Goal: Task Accomplishment & Management: Manage account settings

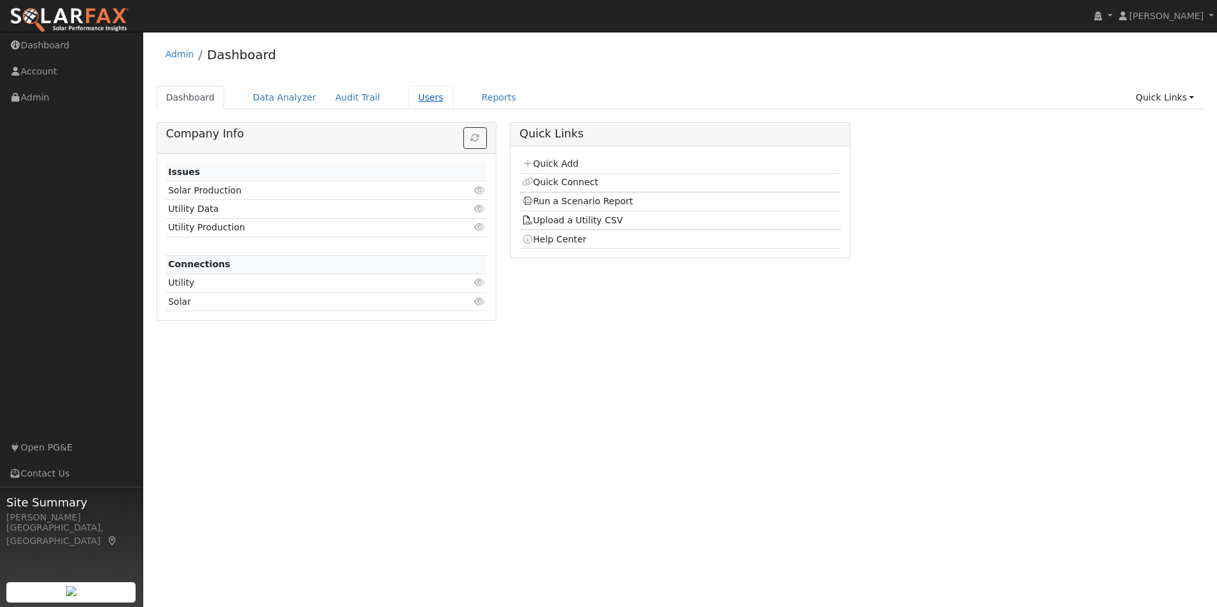
click at [420, 100] on link "Users" at bounding box center [431, 98] width 45 height 24
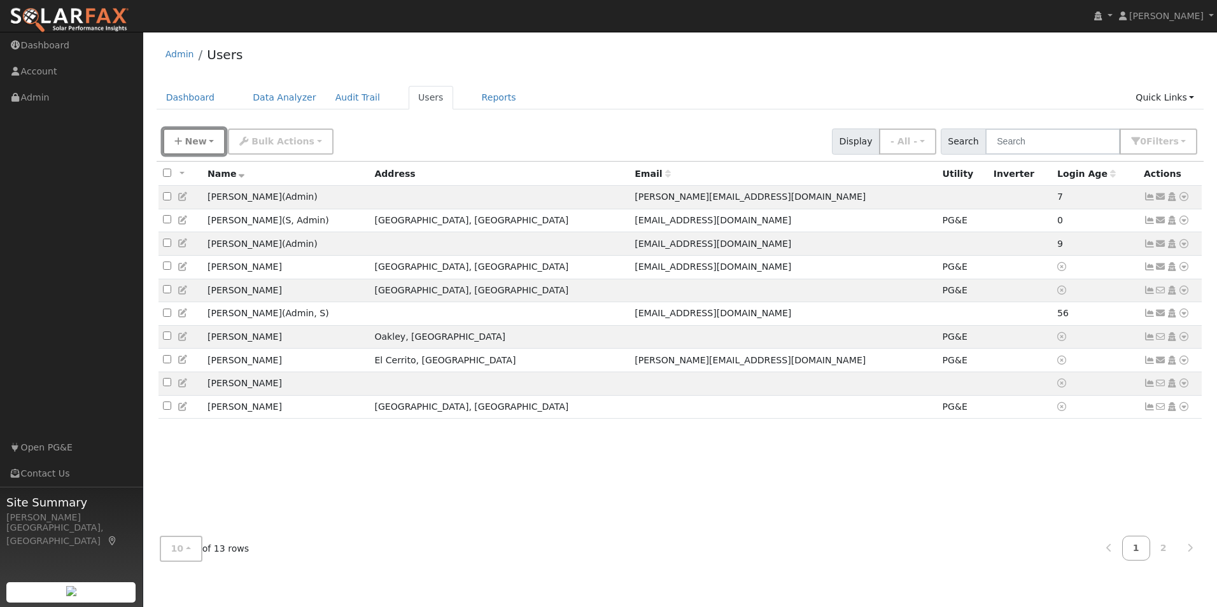
click at [202, 146] on span "New" at bounding box center [196, 141] width 22 height 10
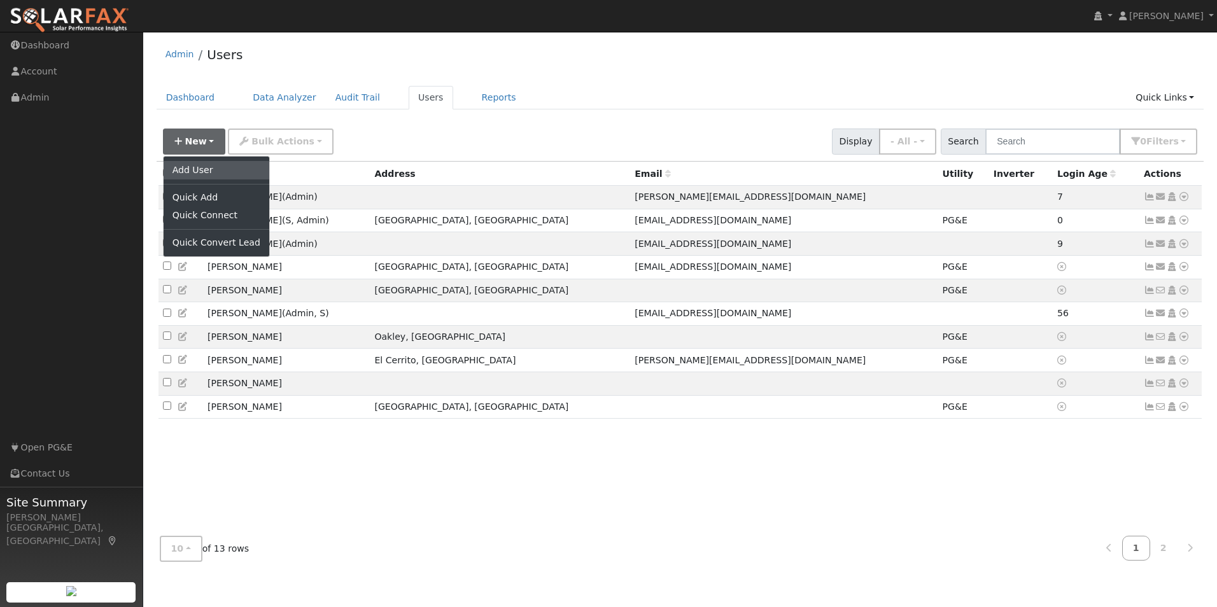
click at [206, 164] on link "Add User" at bounding box center [217, 170] width 106 height 18
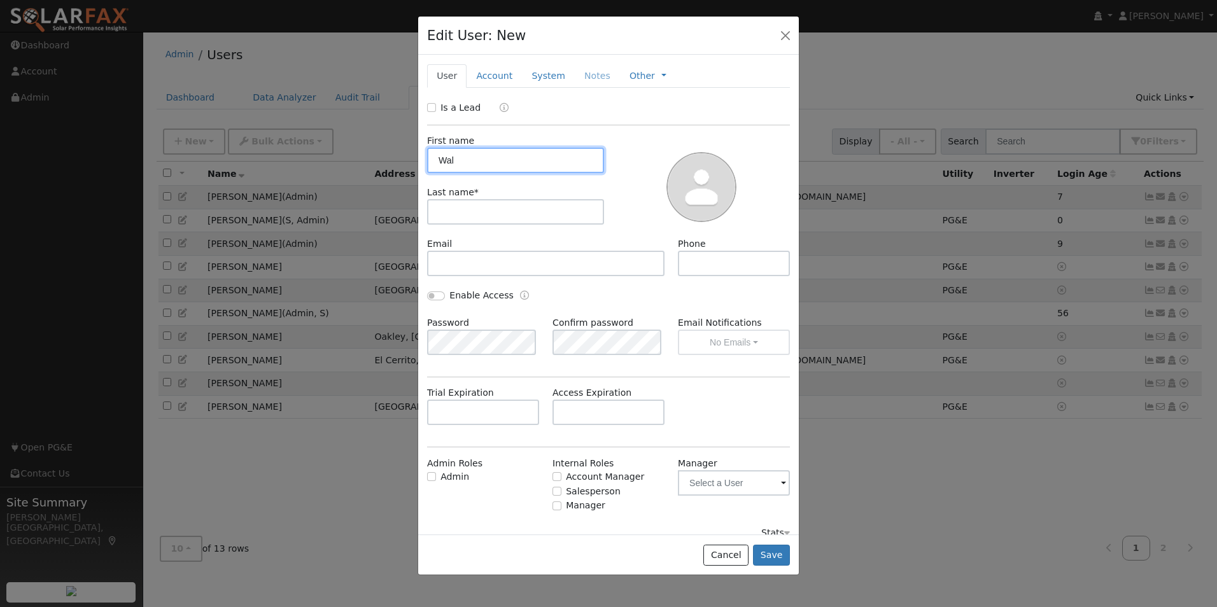
click at [472, 154] on input "Wal" at bounding box center [515, 160] width 177 height 25
type input "Walter"
click at [470, 216] on input "text" at bounding box center [515, 211] width 177 height 25
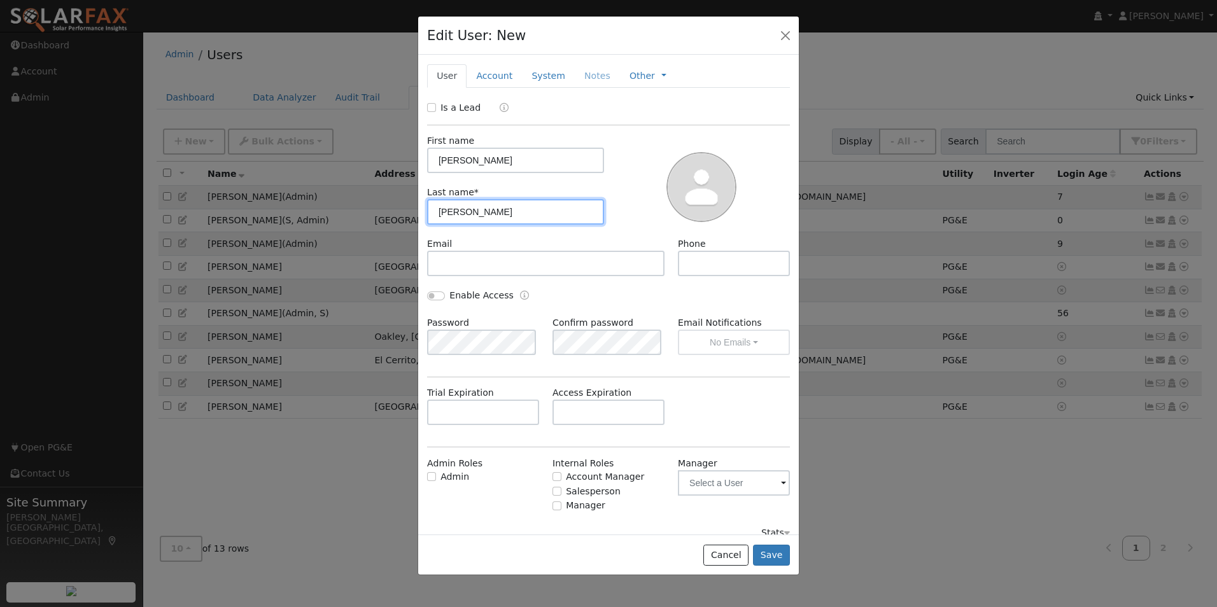
click at [444, 212] on input "brown-silva" at bounding box center [515, 211] width 177 height 25
click at [470, 213] on input "Brown-silva" at bounding box center [515, 211] width 177 height 25
type input "Brown-Silva"
click at [778, 554] on button "Save" at bounding box center [771, 556] width 37 height 22
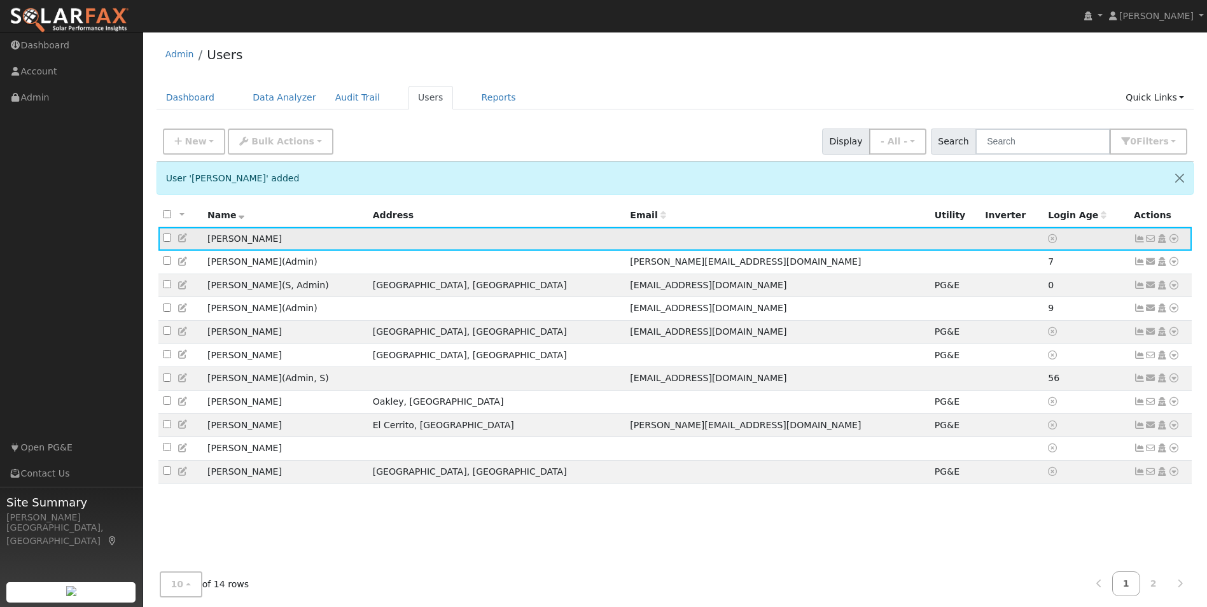
click at [1175, 240] on icon at bounding box center [1174, 238] width 11 height 9
click at [1030, 341] on link "Utility" at bounding box center [1042, 335] width 88 height 18
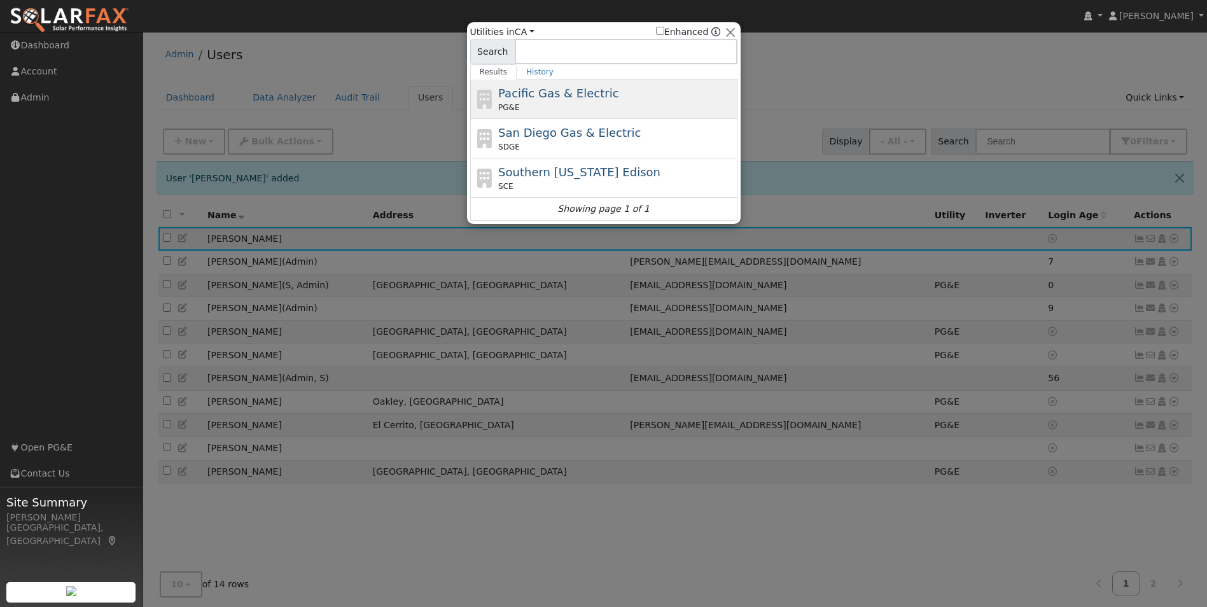
click at [548, 98] on span "Pacific Gas & Electric" at bounding box center [558, 93] width 120 height 13
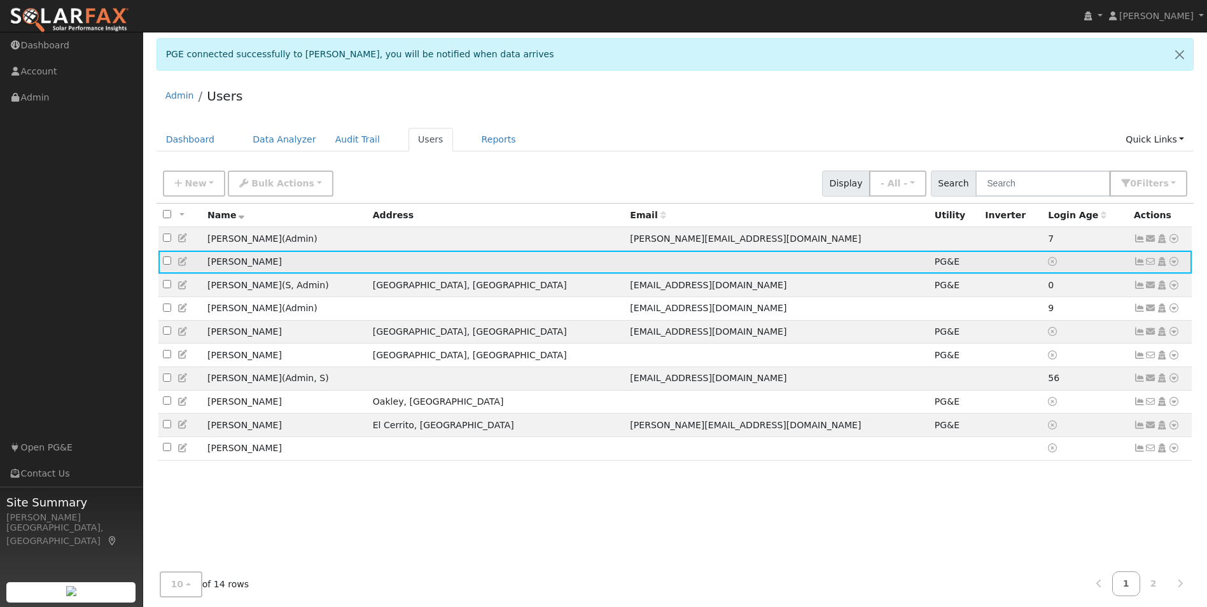
click at [1139, 266] on icon at bounding box center [1139, 261] width 11 height 9
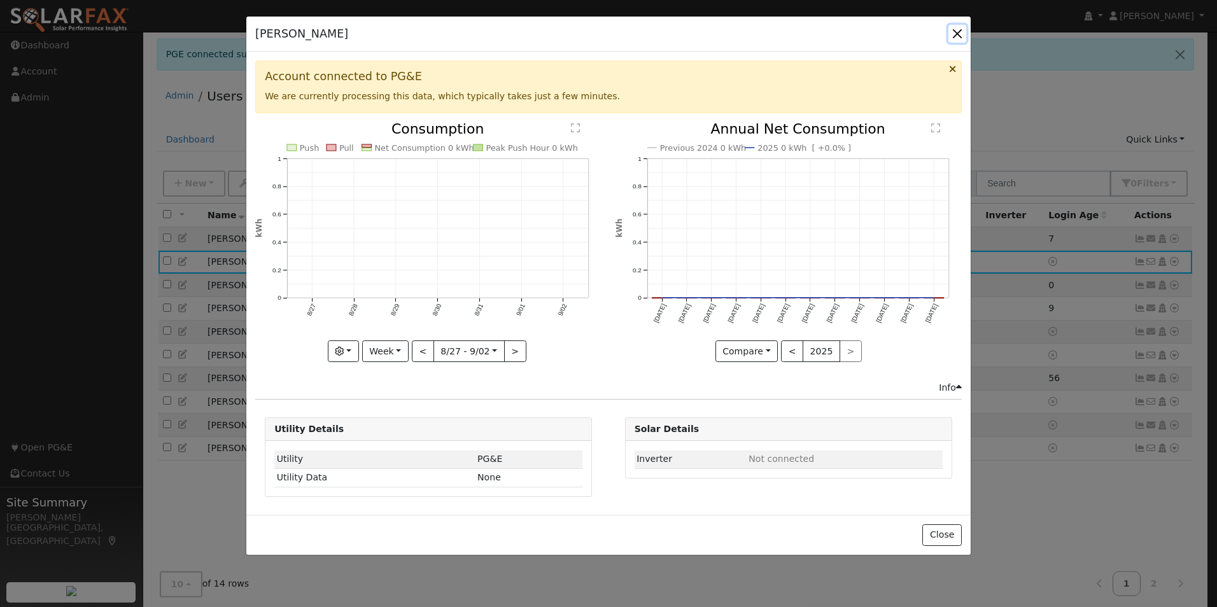
click at [956, 31] on button "button" at bounding box center [957, 34] width 18 height 18
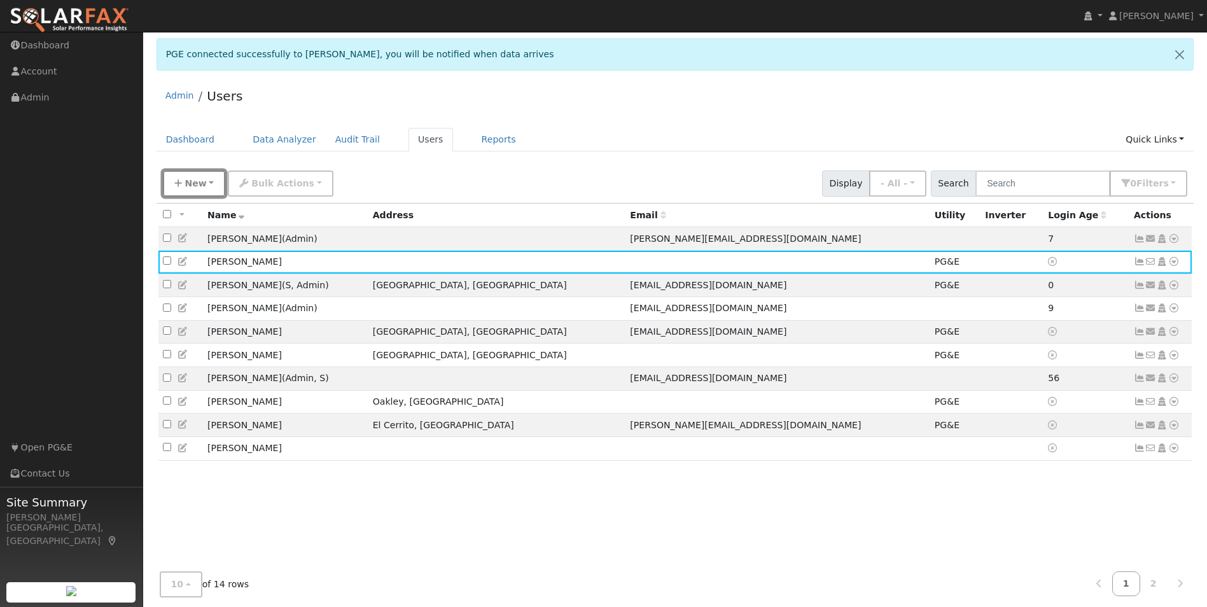
click at [199, 184] on span "New" at bounding box center [196, 183] width 22 height 10
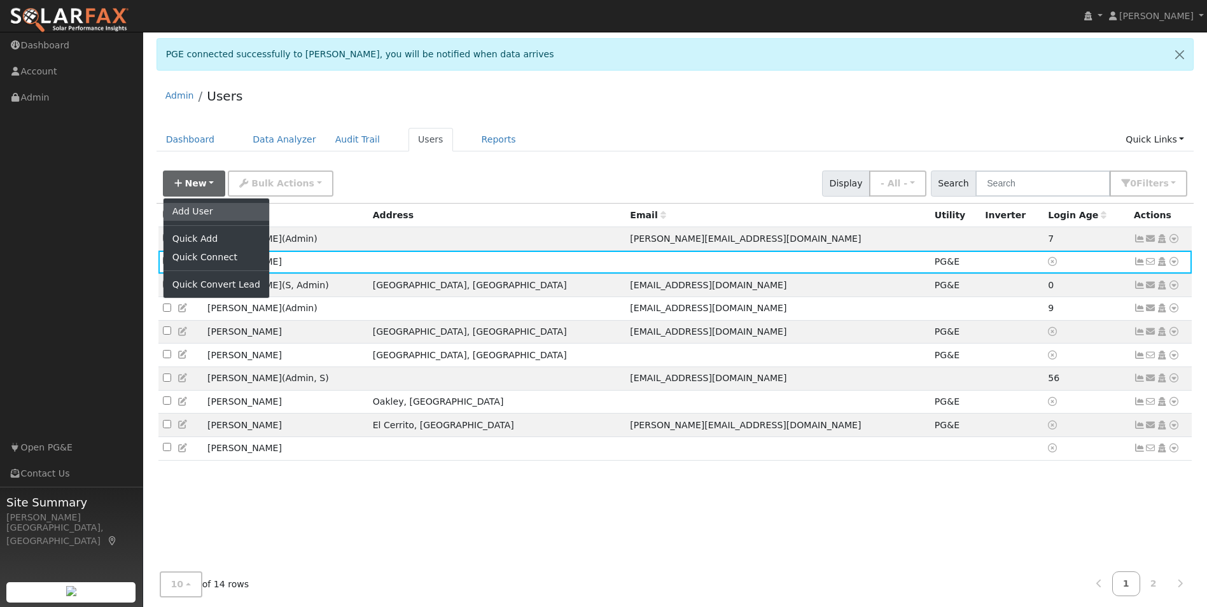
click at [208, 216] on link "Add User" at bounding box center [217, 212] width 106 height 18
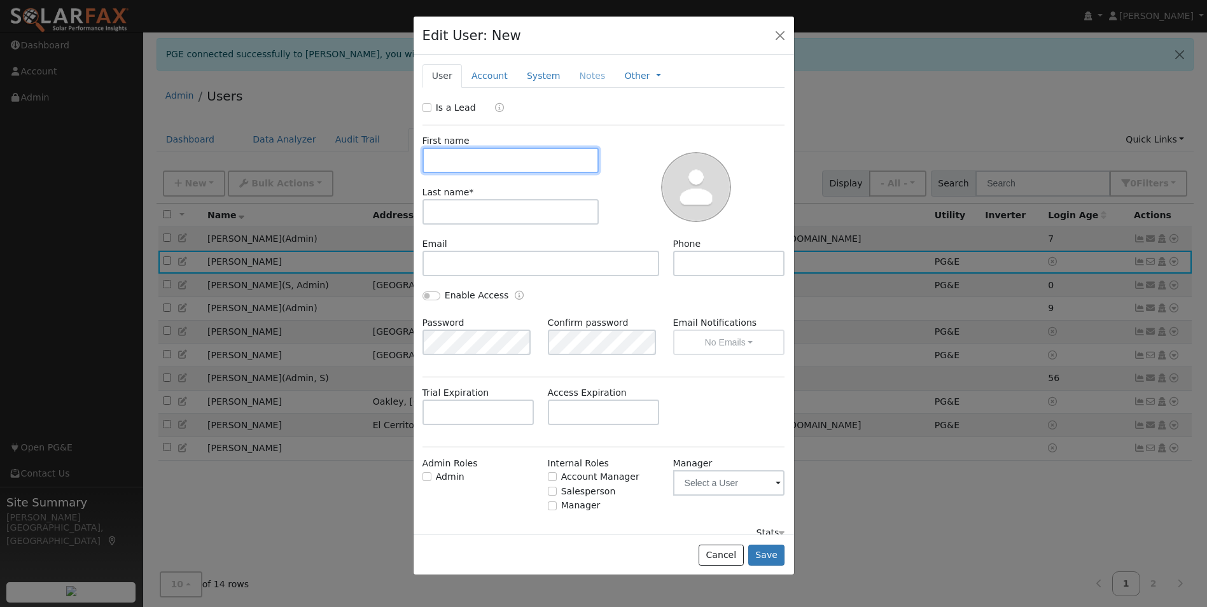
click at [463, 160] on input "text" at bounding box center [511, 160] width 177 height 25
paste input "Eleanor"
type input "Eleanor"
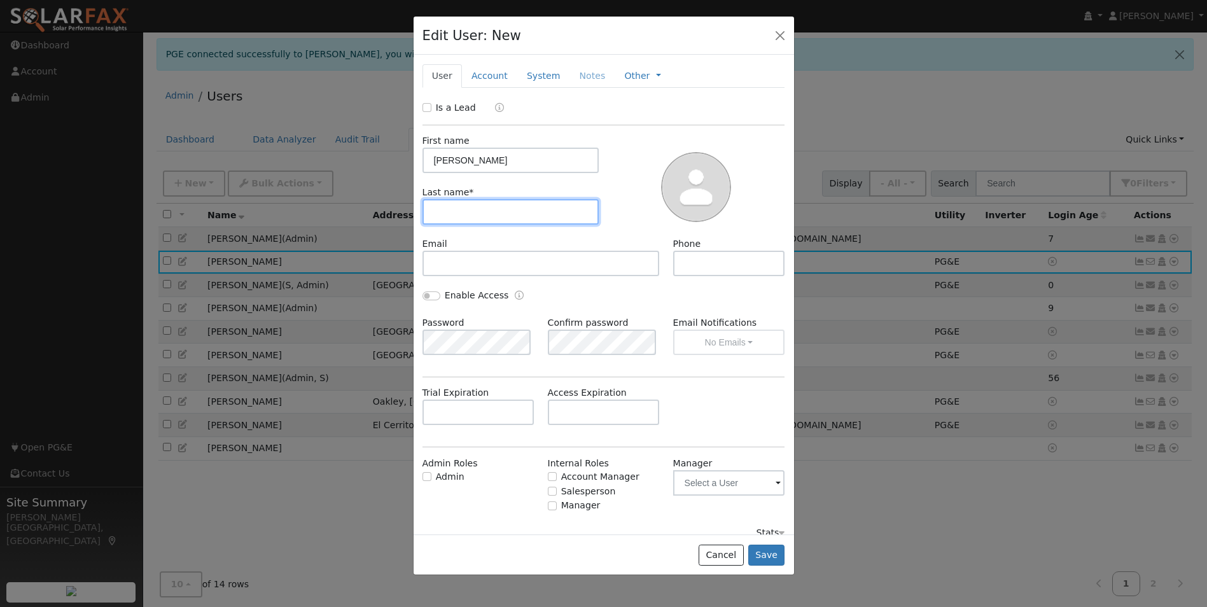
click at [492, 213] on input "text" at bounding box center [511, 211] width 177 height 25
paste input "Brown-Silva"
type input "Brown-Silva"
click at [768, 549] on button "Save" at bounding box center [767, 556] width 37 height 22
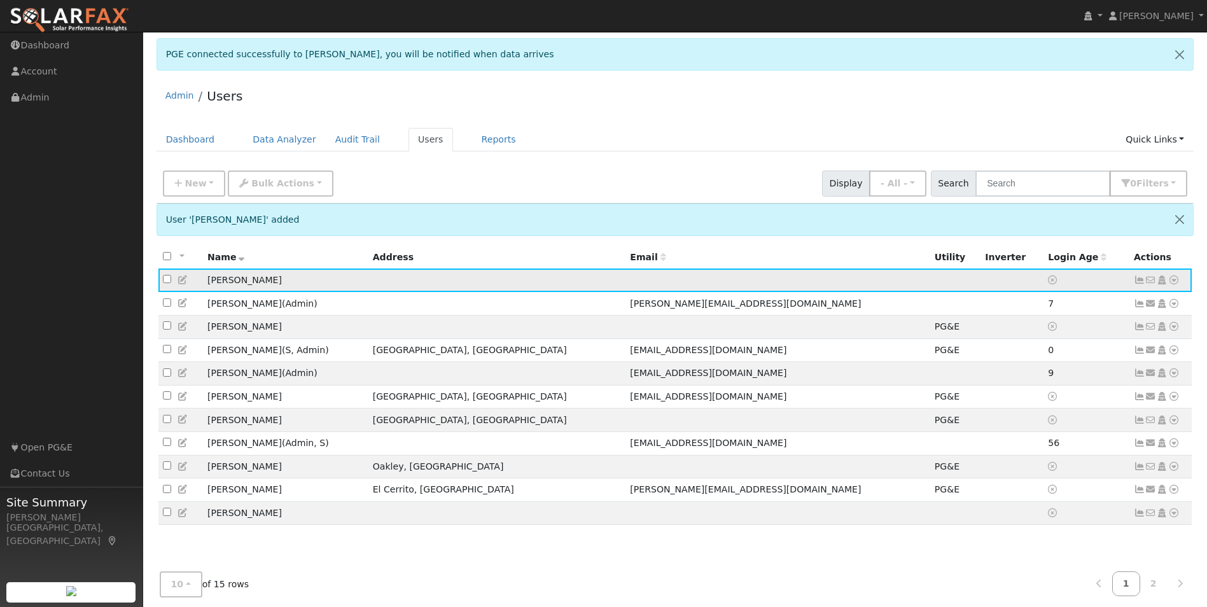
click at [1176, 284] on icon at bounding box center [1174, 280] width 11 height 9
click at [1056, 378] on link "Utility" at bounding box center [1042, 377] width 88 height 18
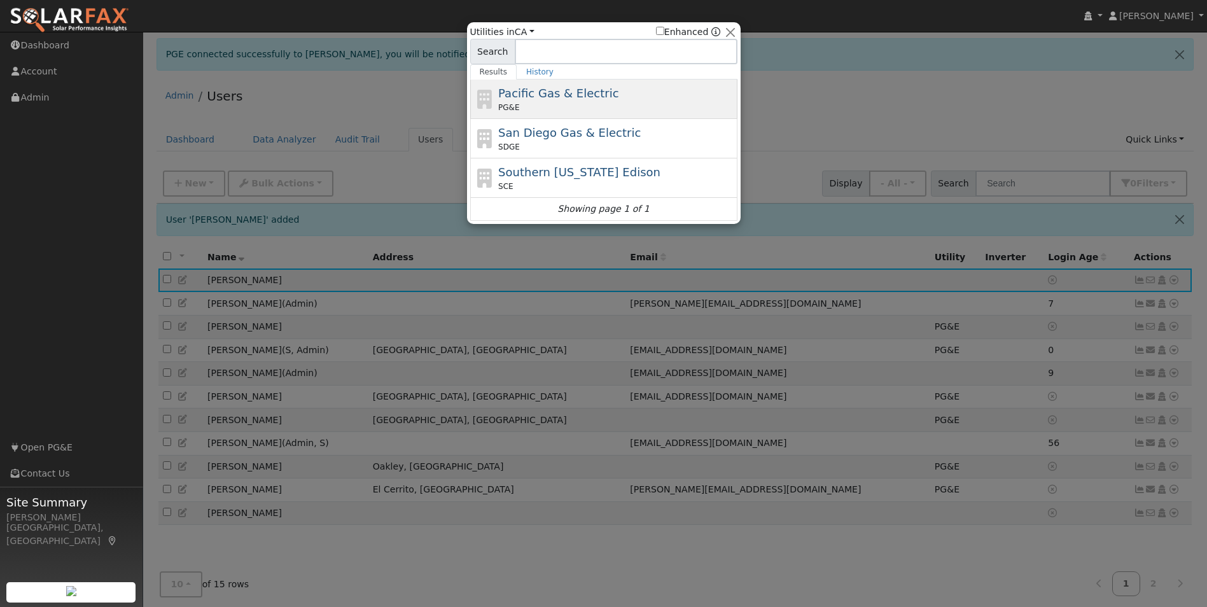
click at [573, 102] on div "Pacific Gas & Electric PG&E" at bounding box center [616, 99] width 236 height 29
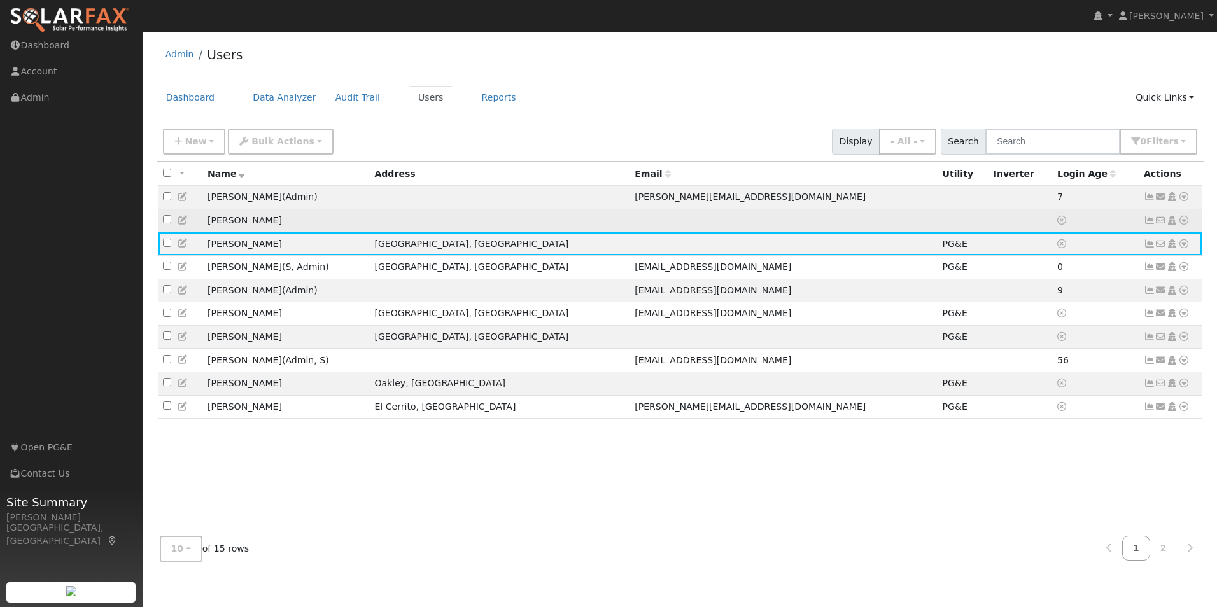
click at [1180, 224] on icon at bounding box center [1183, 220] width 11 height 9
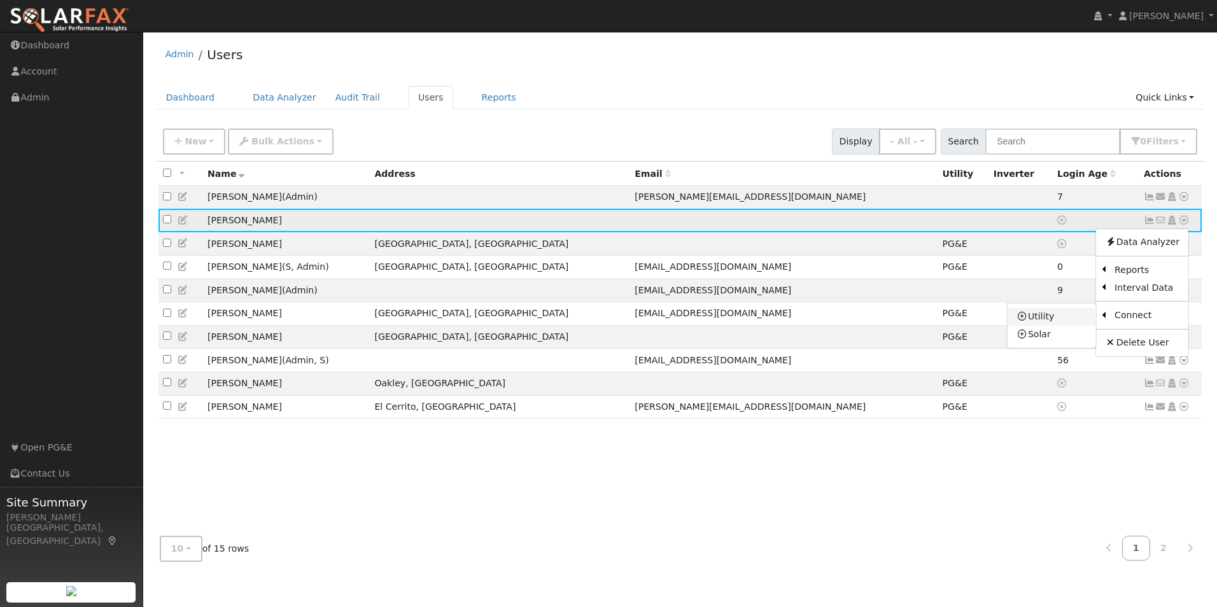
click at [1051, 320] on link "Utility" at bounding box center [1052, 317] width 88 height 18
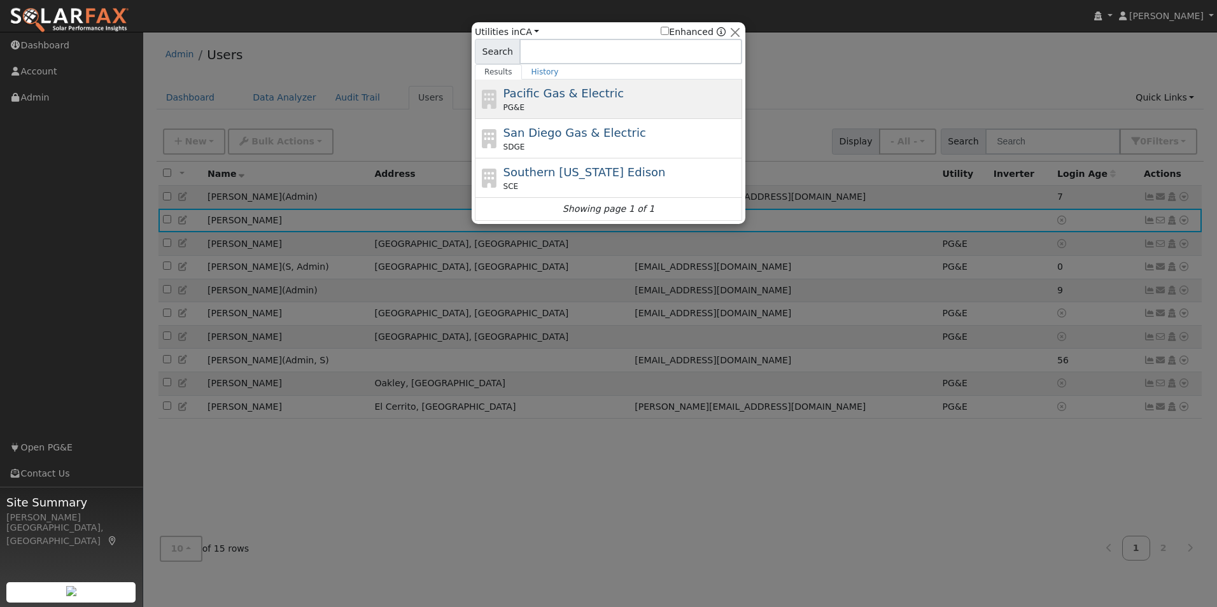
click at [639, 102] on div "PG&E" at bounding box center [621, 107] width 236 height 11
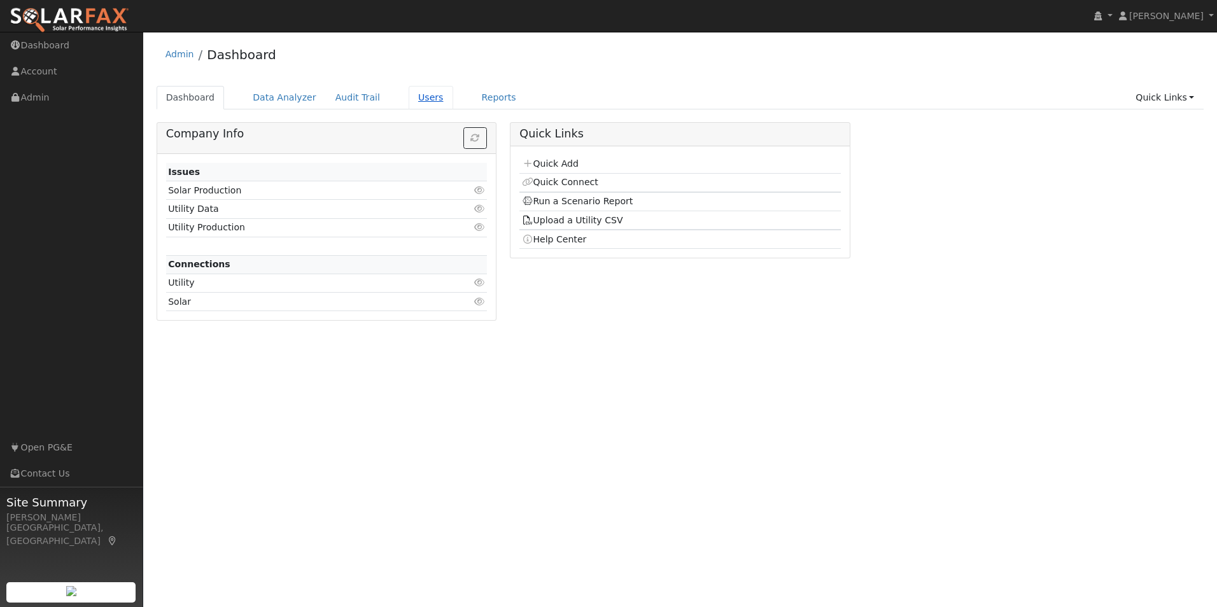
click at [409, 92] on link "Users" at bounding box center [431, 98] width 45 height 24
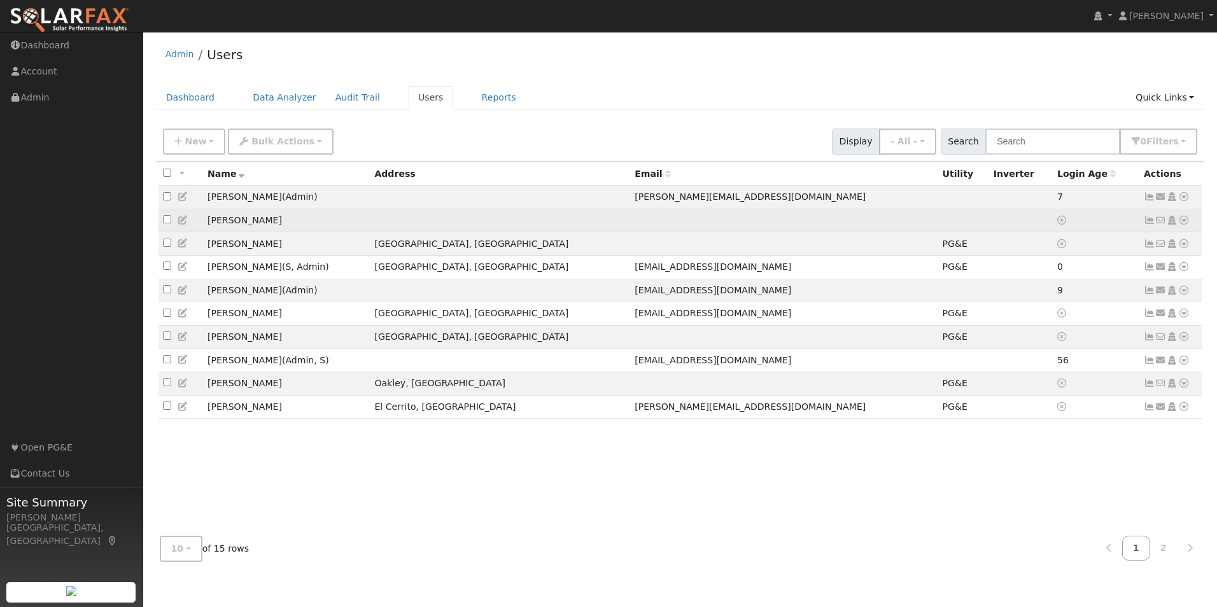
click at [1184, 223] on icon at bounding box center [1183, 220] width 11 height 9
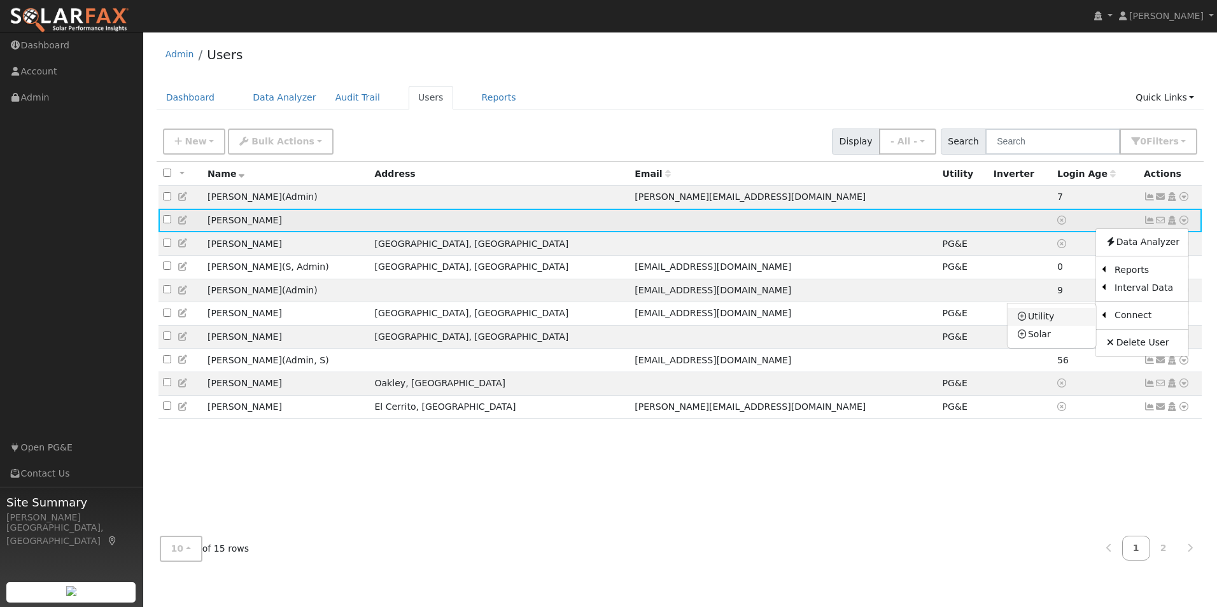
click at [1069, 321] on link "Utility" at bounding box center [1052, 317] width 88 height 18
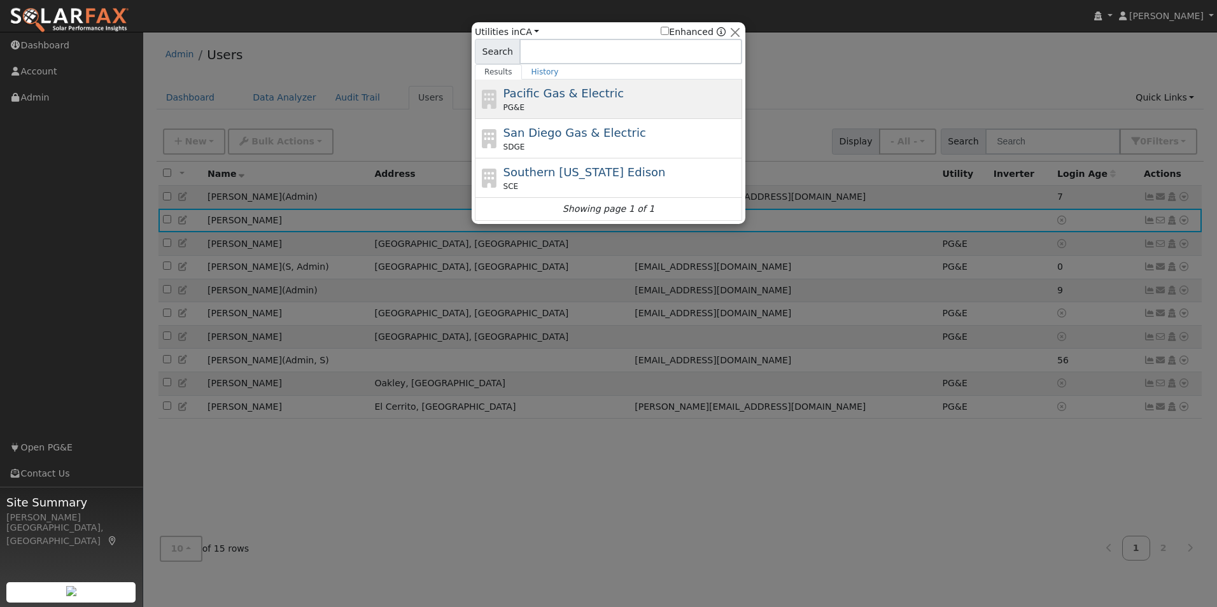
click at [593, 102] on div "Pacific Gas & Electric PG&E" at bounding box center [621, 99] width 236 height 29
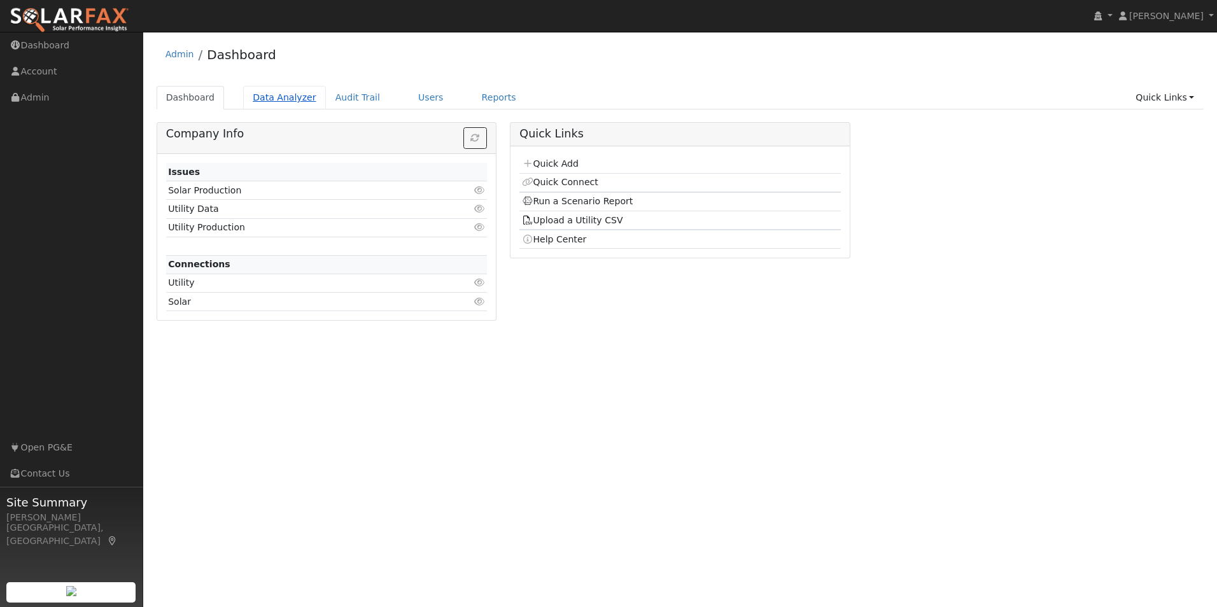
click at [295, 97] on link "Data Analyzer" at bounding box center [284, 98] width 83 height 24
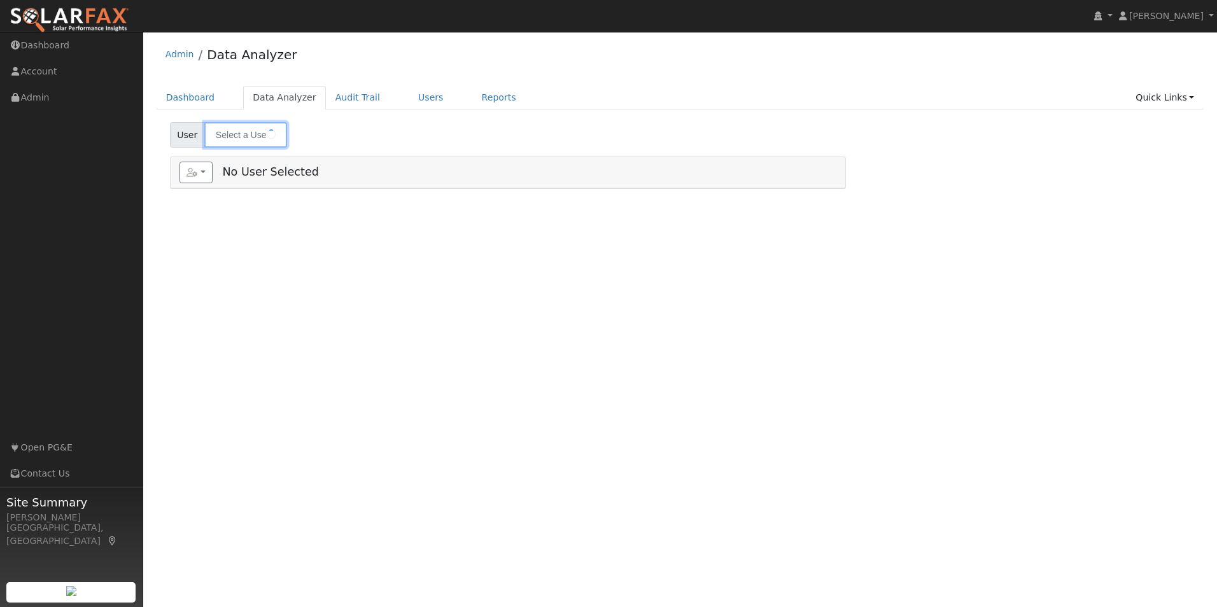
type input "[PERSON_NAME]"
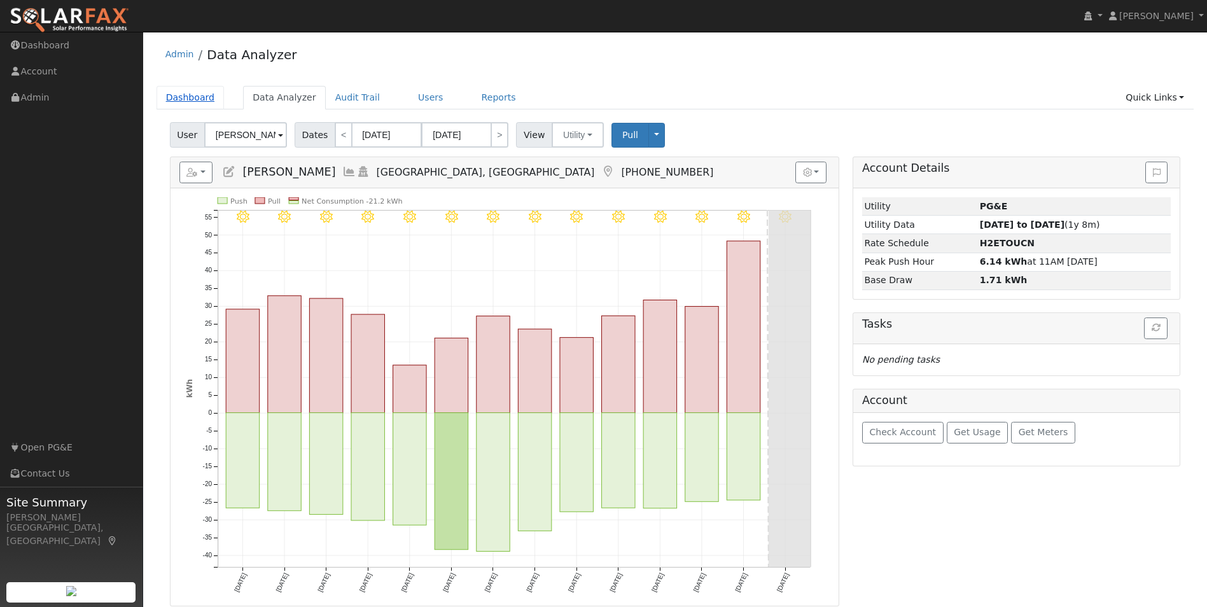
click at [192, 99] on link "Dashboard" at bounding box center [191, 98] width 68 height 24
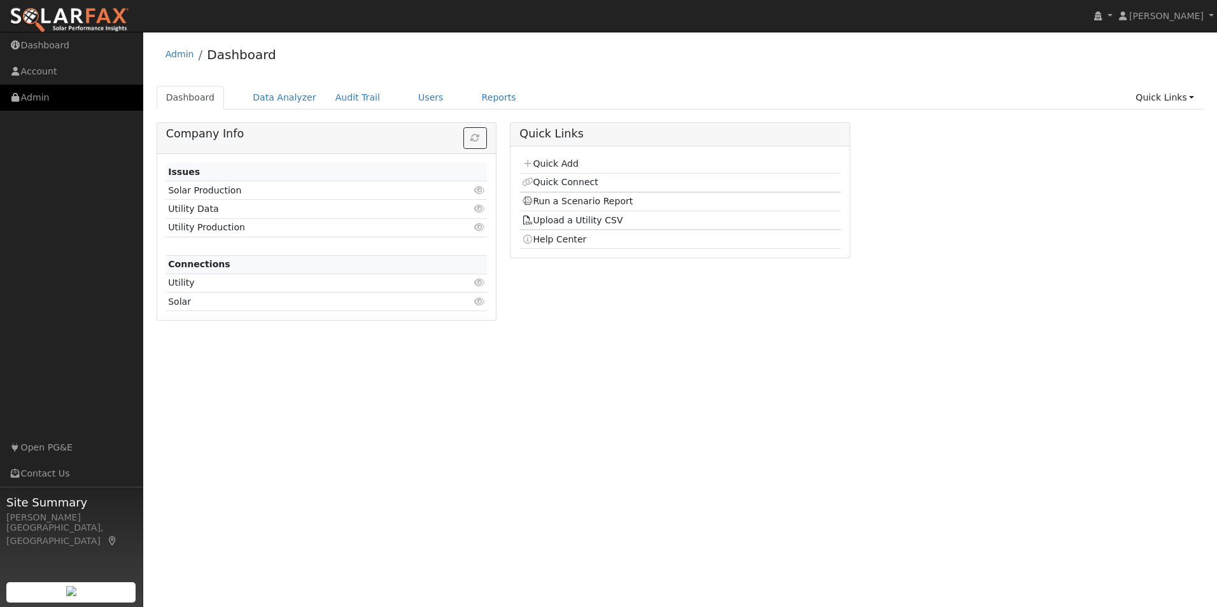
click at [67, 95] on link "Admin" at bounding box center [71, 98] width 143 height 26
click at [409, 96] on link "Users" at bounding box center [431, 98] width 45 height 24
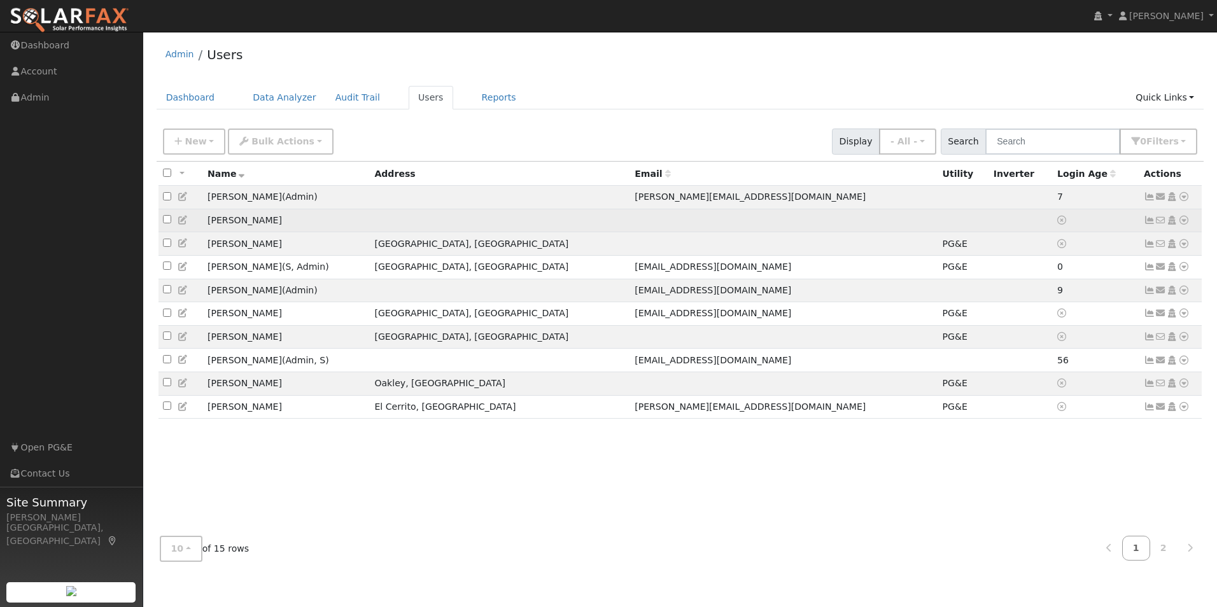
click at [1181, 225] on icon at bounding box center [1183, 220] width 11 height 9
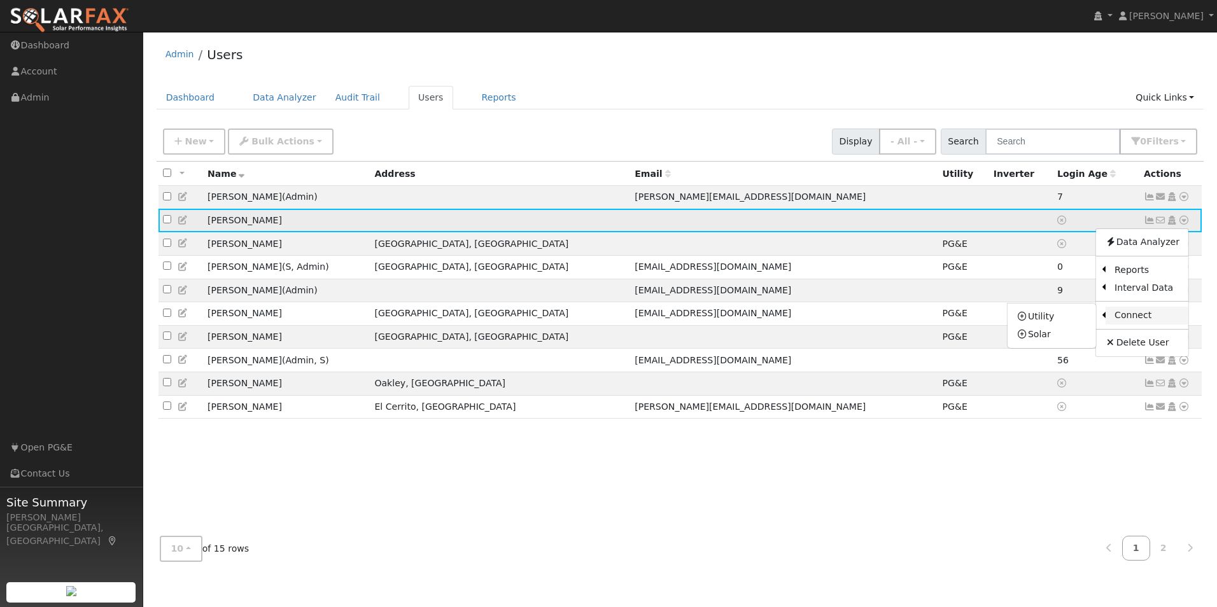
click at [1144, 316] on link "Connect" at bounding box center [1147, 316] width 83 height 18
click at [1185, 223] on icon at bounding box center [1183, 220] width 11 height 9
click at [1055, 320] on link "Utility" at bounding box center [1052, 317] width 88 height 18
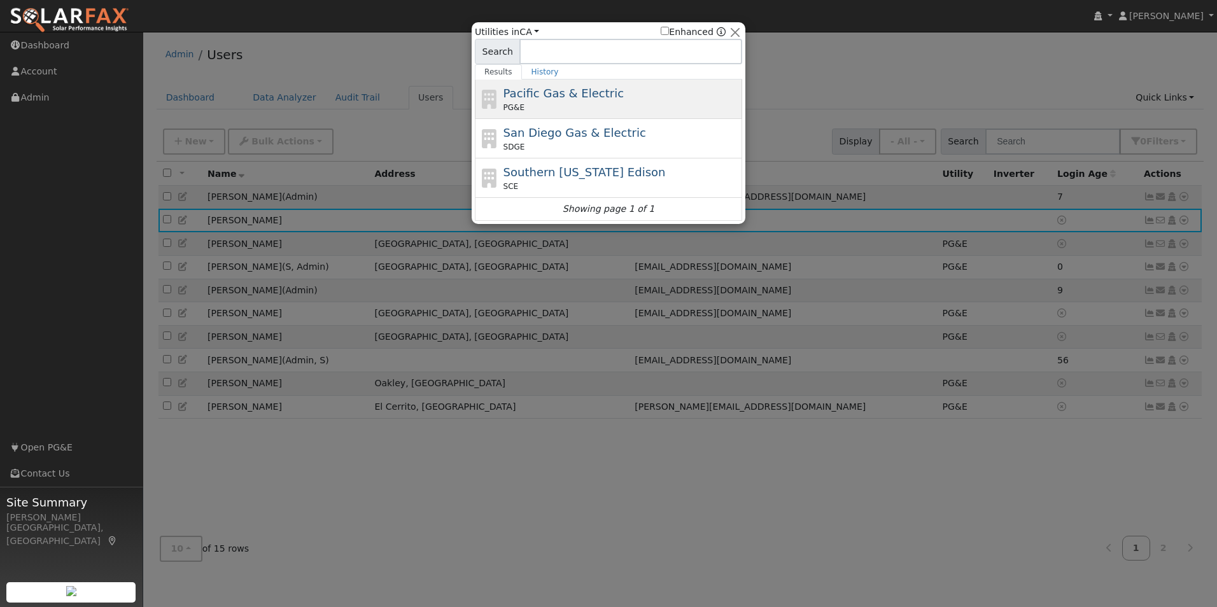
click at [619, 95] on div "Pacific Gas & Electric PG&E" at bounding box center [621, 99] width 236 height 29
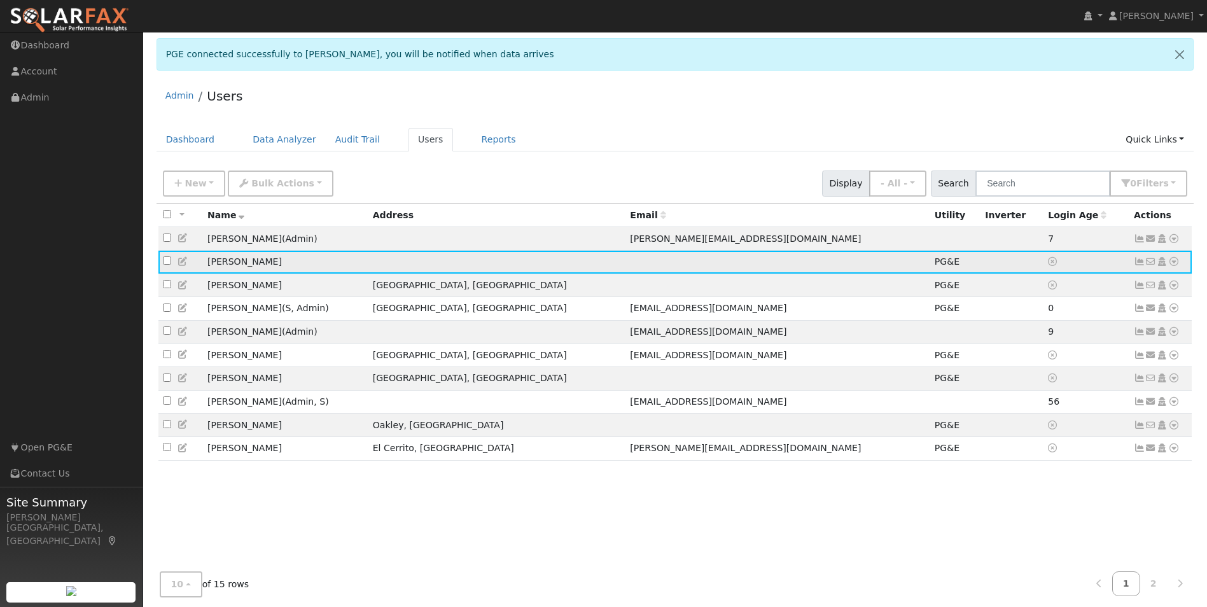
click at [1141, 266] on icon at bounding box center [1139, 261] width 11 height 9
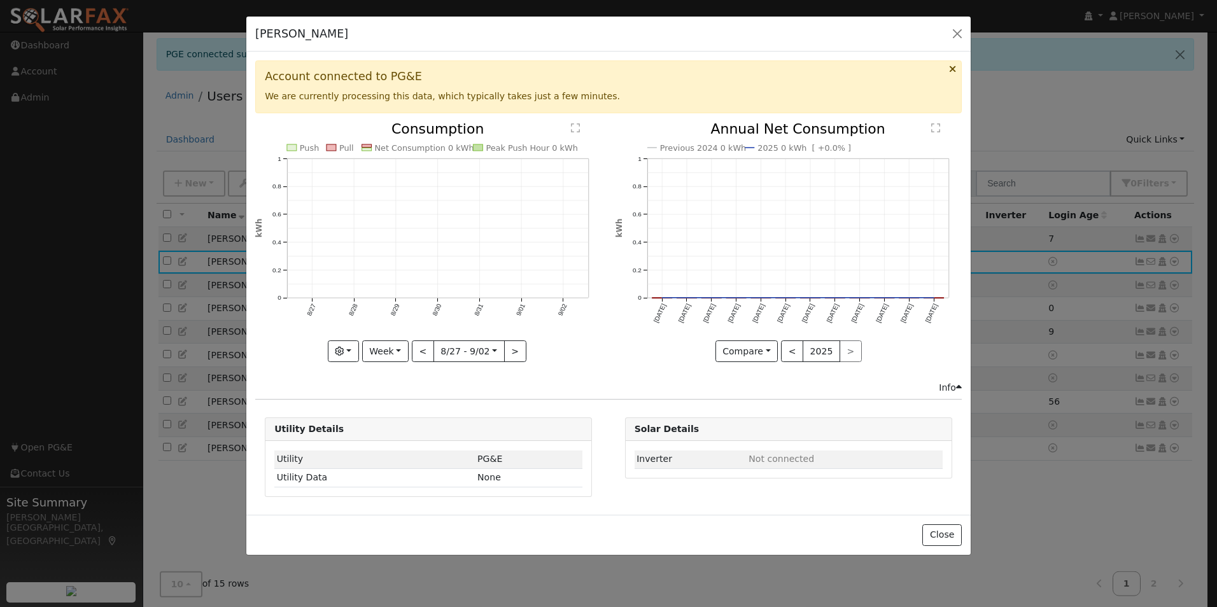
click at [920, 225] on icon "Previous 2024 0 kWh 2025 0 kWh [ +0.0% ] Sep '24 Oct '24 Nov '24 Dec '24 Jan '2…" at bounding box center [788, 238] width 346 height 232
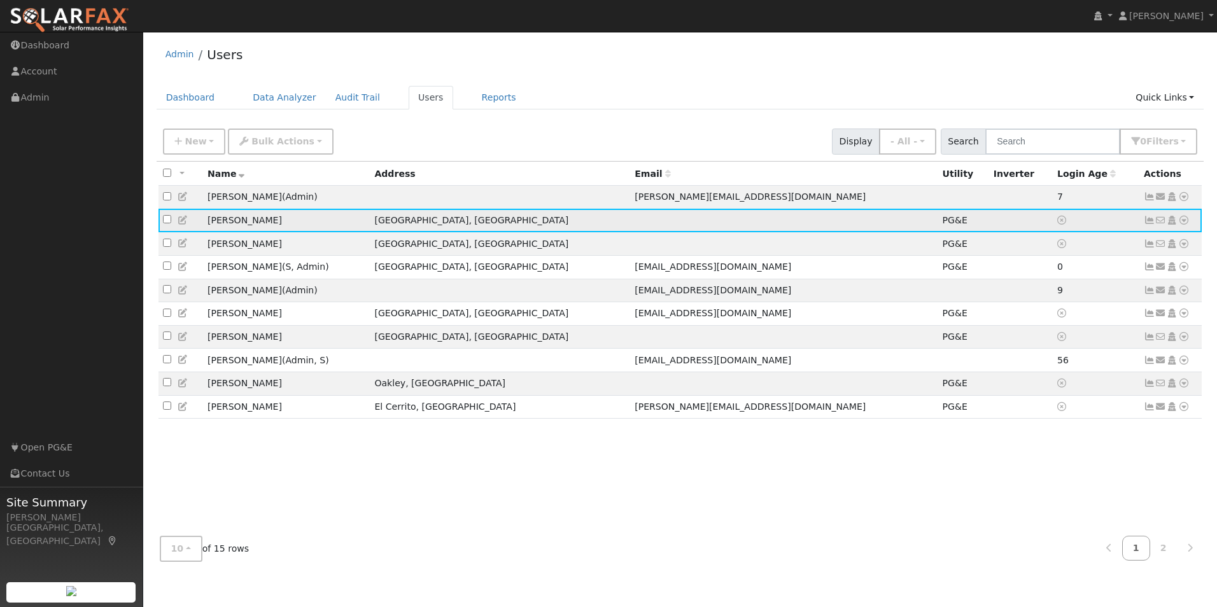
click at [1152, 223] on icon at bounding box center [1149, 220] width 11 height 9
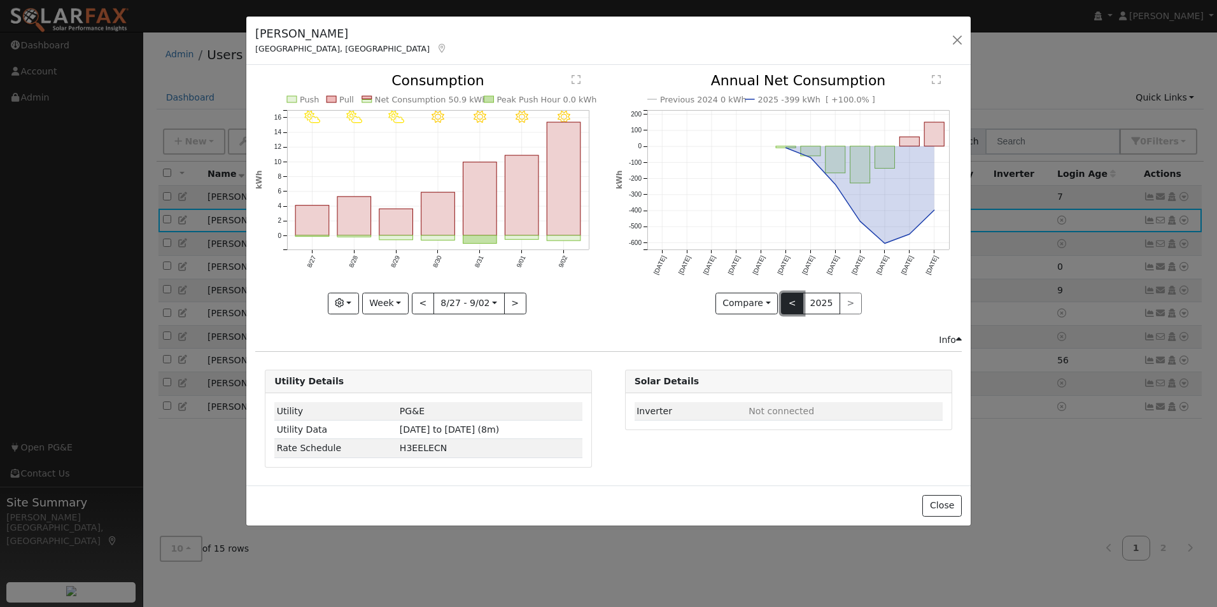
click at [798, 307] on button "<" at bounding box center [792, 304] width 22 height 22
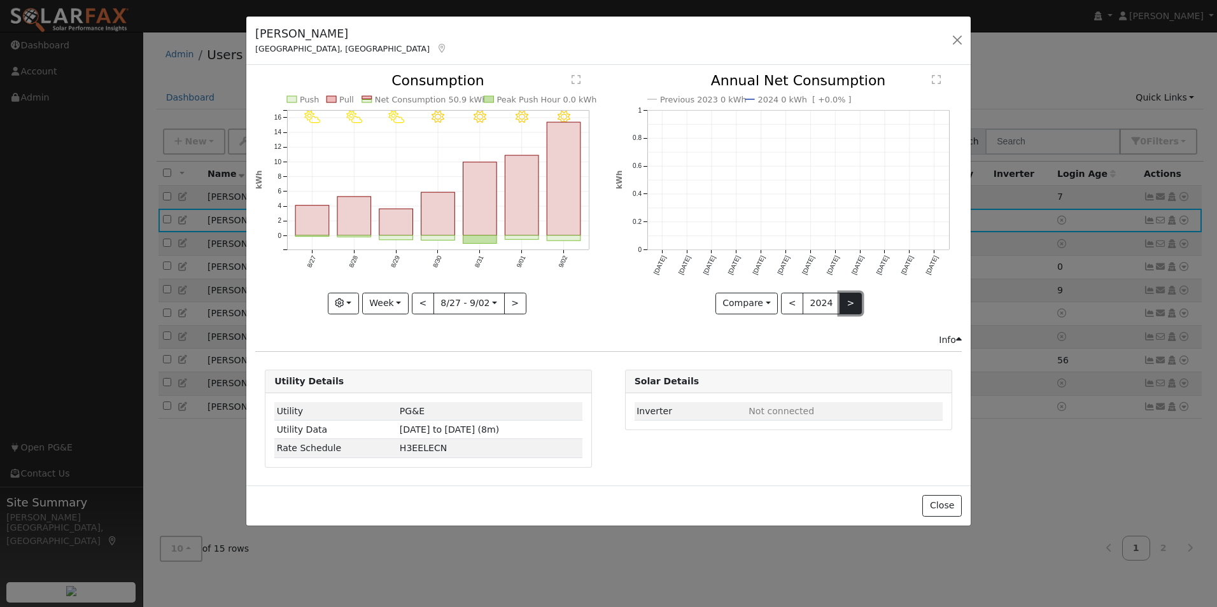
click at [844, 308] on button ">" at bounding box center [851, 304] width 22 height 22
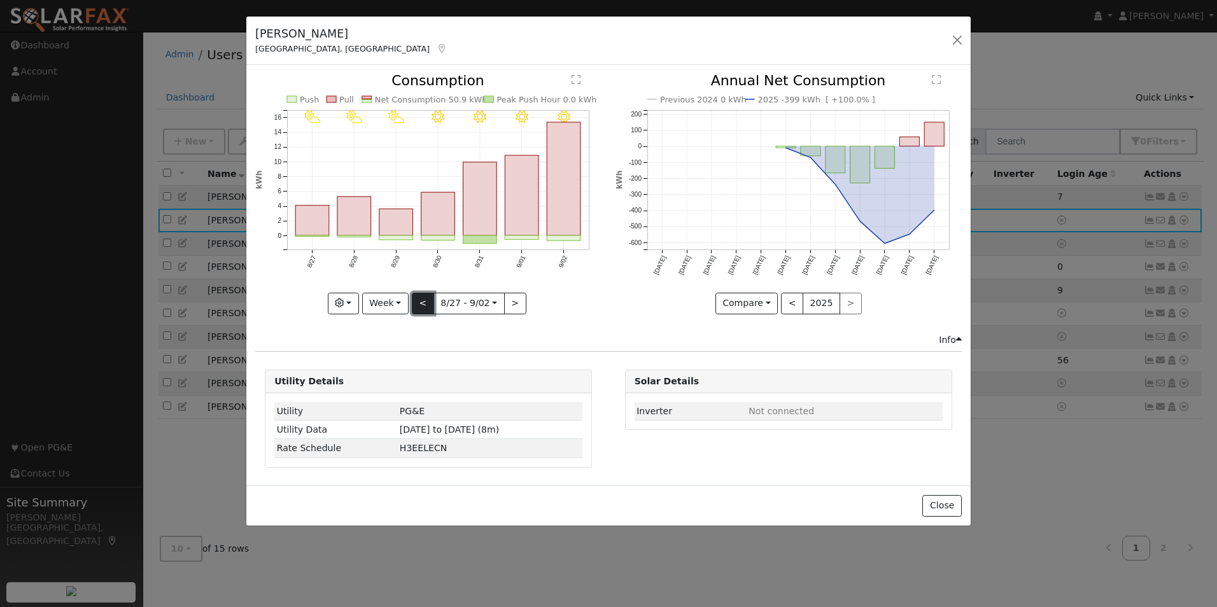
click at [428, 301] on button "<" at bounding box center [423, 304] width 22 height 22
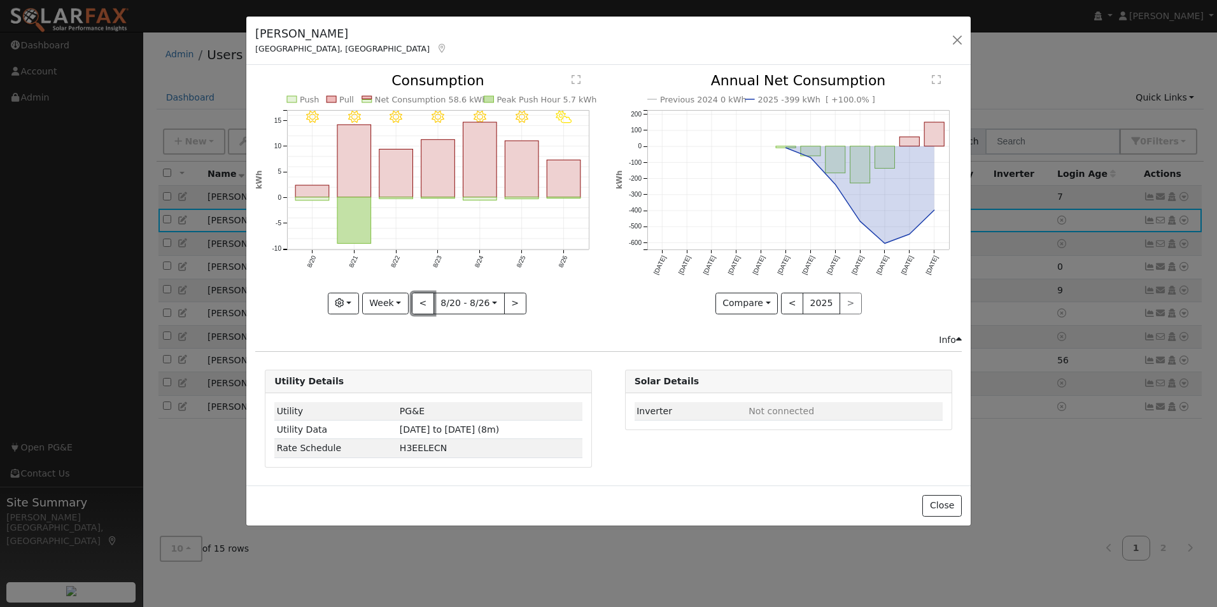
click at [427, 304] on button "<" at bounding box center [423, 304] width 22 height 22
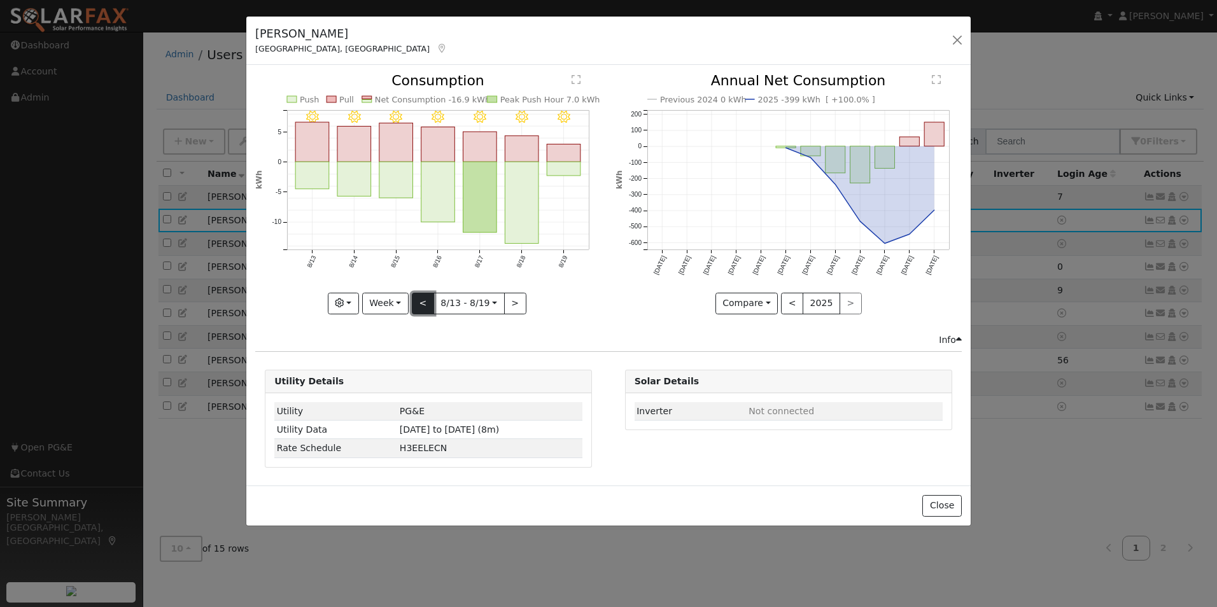
click at [423, 306] on button "<" at bounding box center [423, 304] width 22 height 22
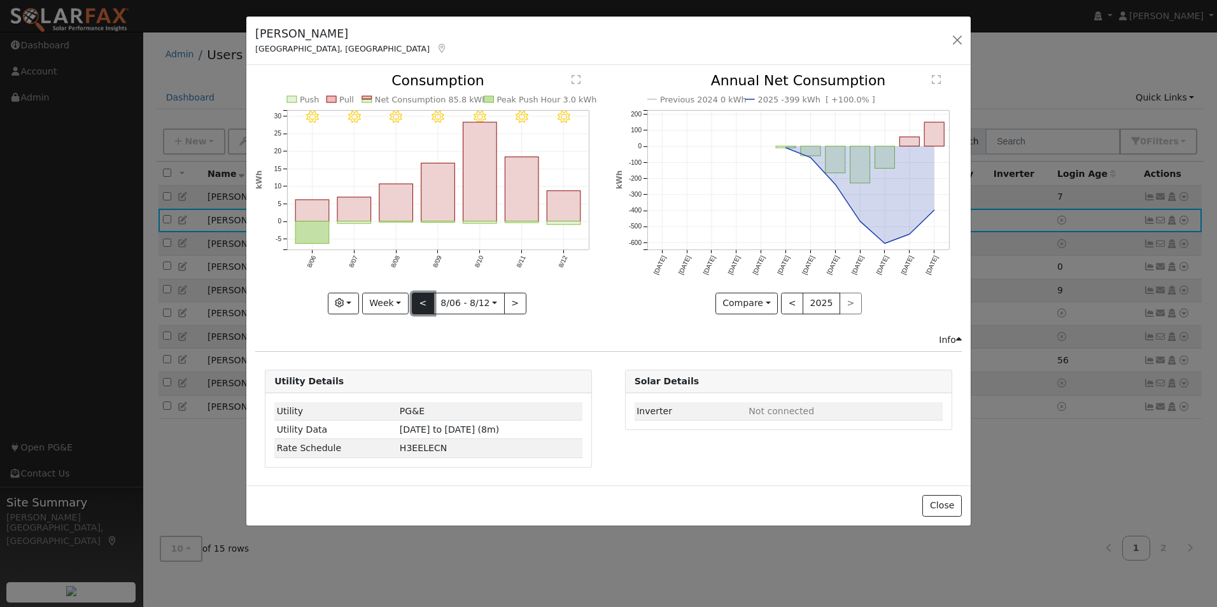
click at [419, 306] on button "<" at bounding box center [423, 304] width 22 height 22
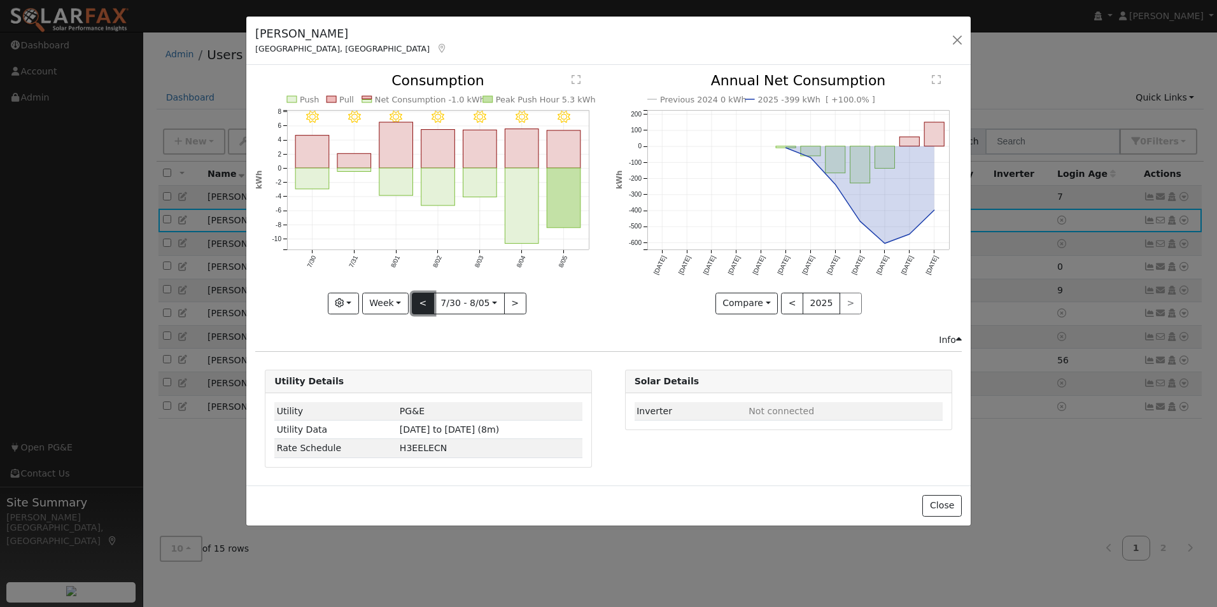
click at [425, 306] on button "<" at bounding box center [423, 304] width 22 height 22
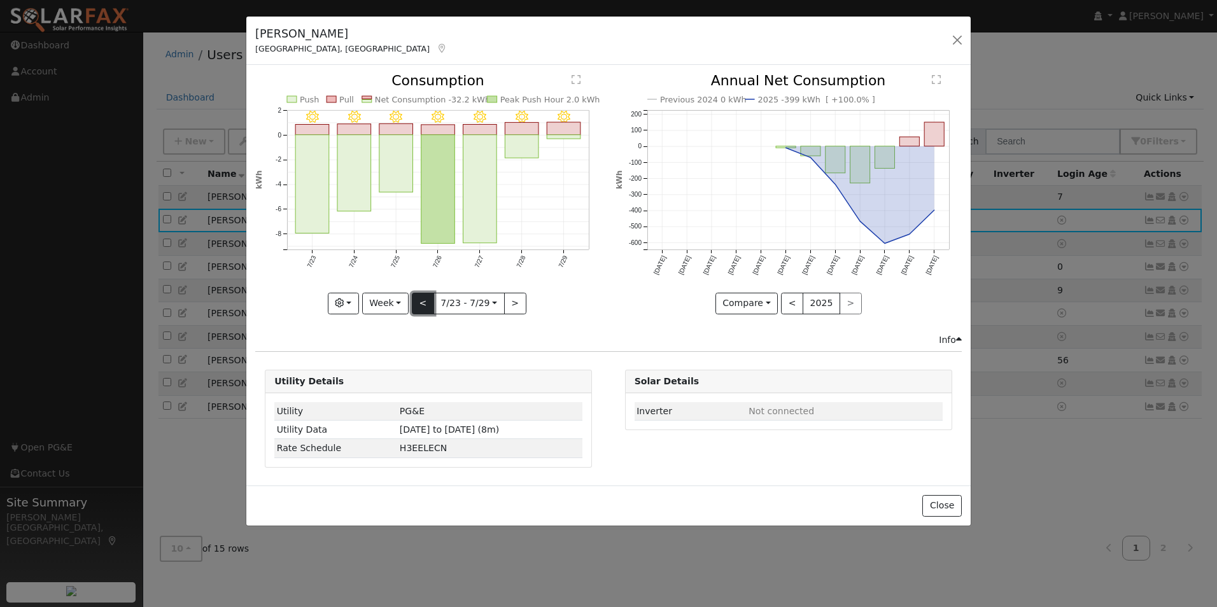
click at [425, 306] on button "<" at bounding box center [423, 304] width 22 height 22
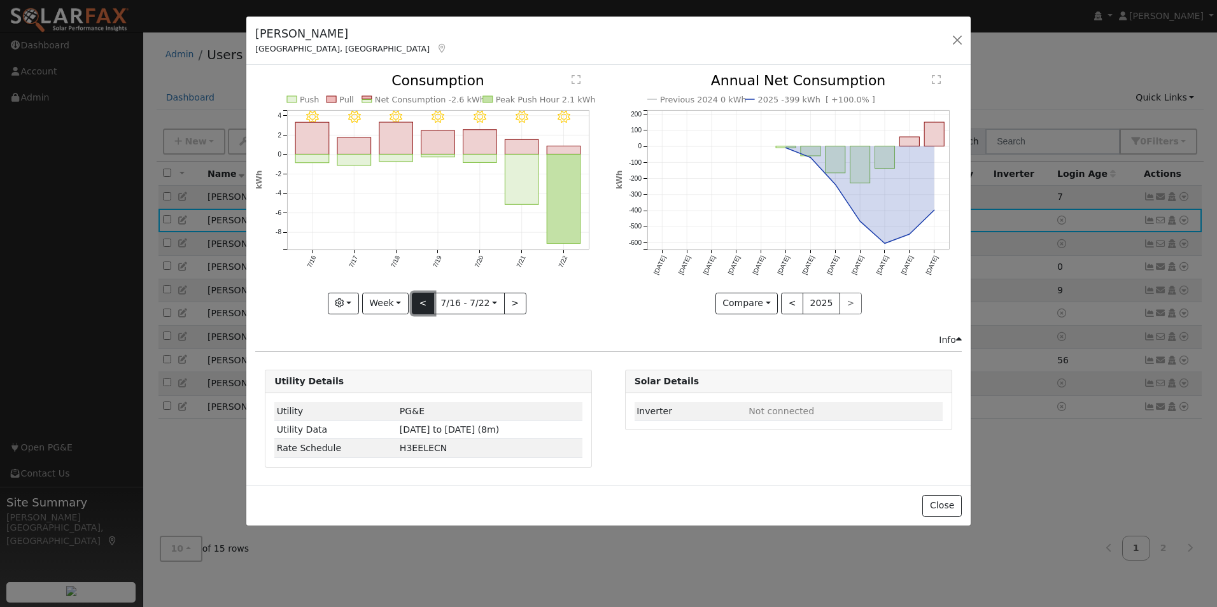
click at [428, 307] on button "<" at bounding box center [423, 304] width 22 height 22
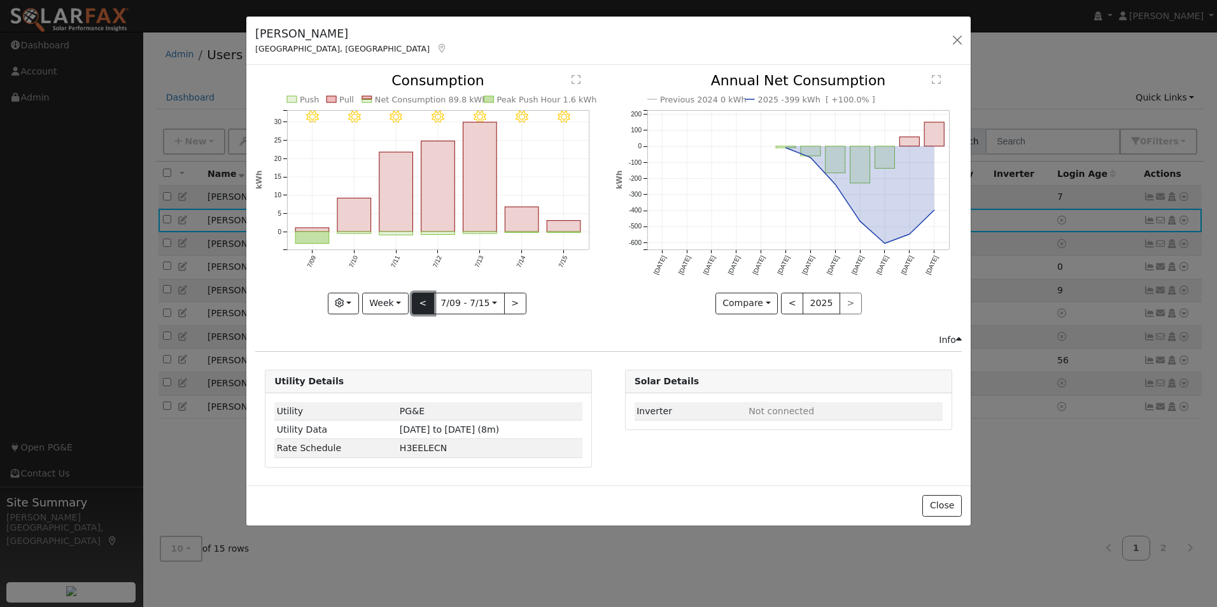
click at [428, 307] on button "<" at bounding box center [423, 304] width 22 height 22
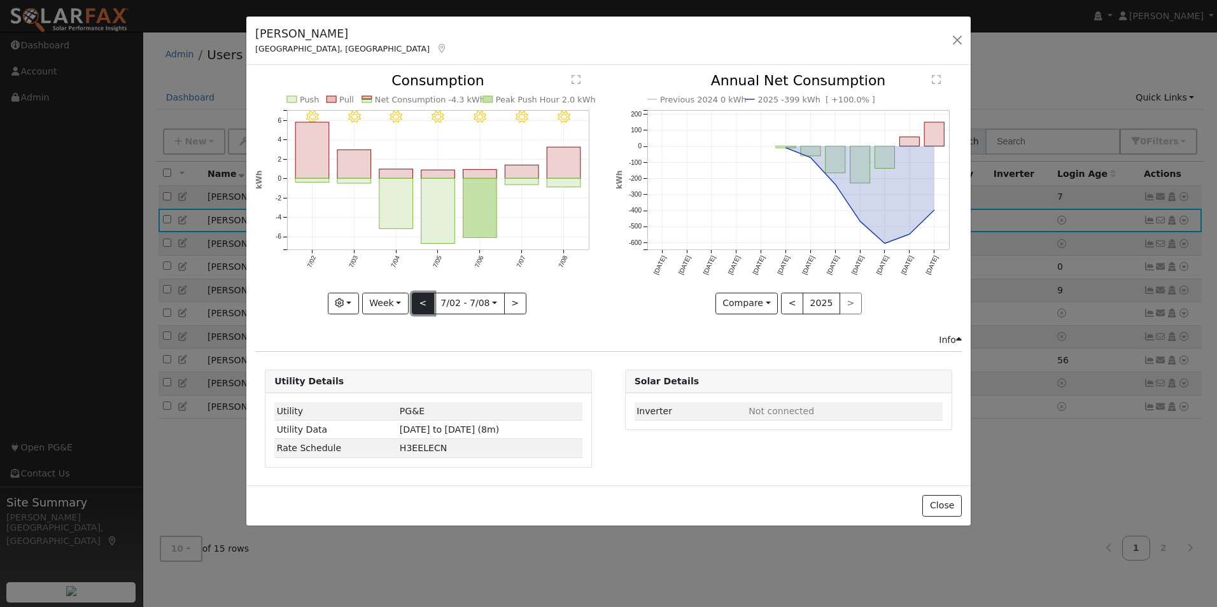
click at [428, 307] on button "<" at bounding box center [423, 304] width 22 height 22
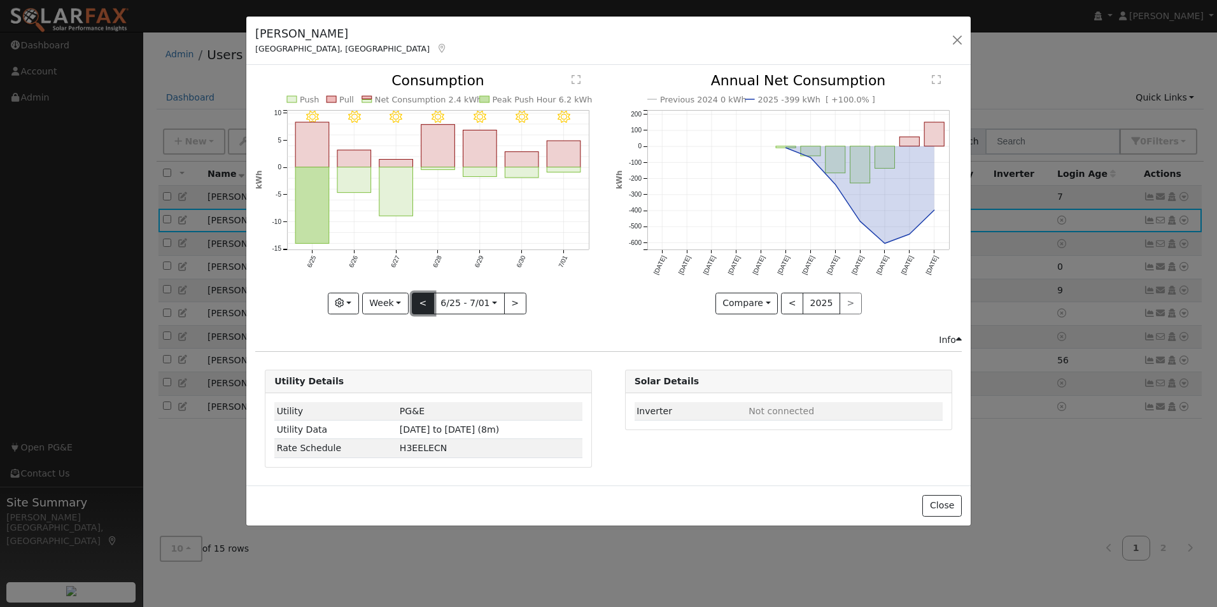
click at [428, 307] on button "<" at bounding box center [423, 304] width 22 height 22
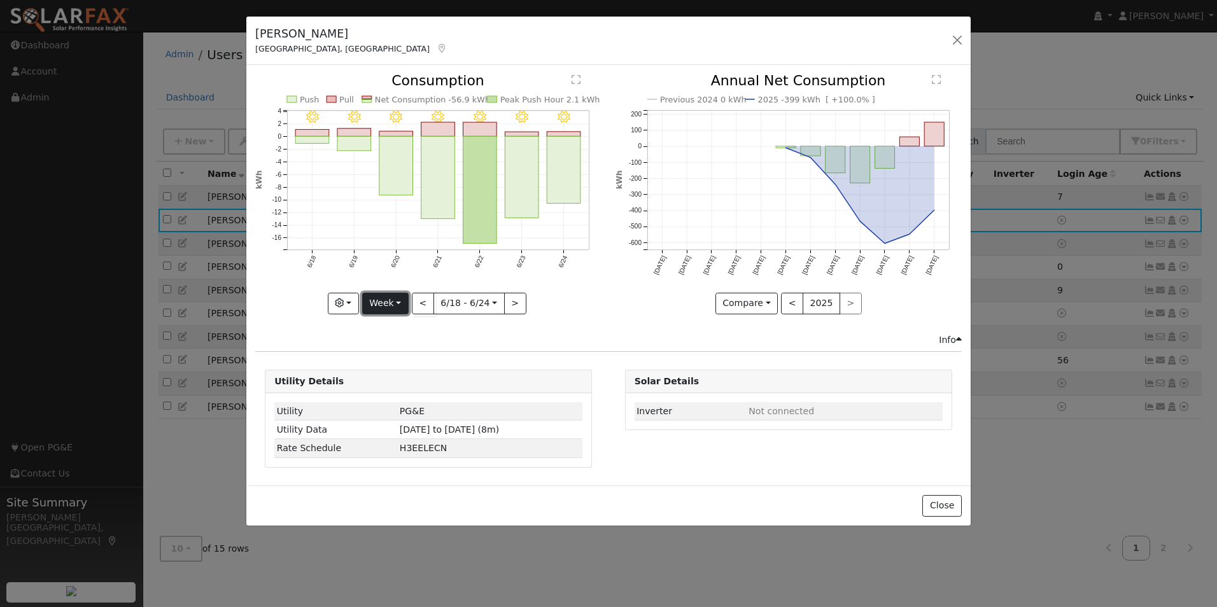
click at [393, 303] on button "Week" at bounding box center [385, 304] width 46 height 22
click at [407, 362] on link "Month" at bounding box center [407, 365] width 88 height 18
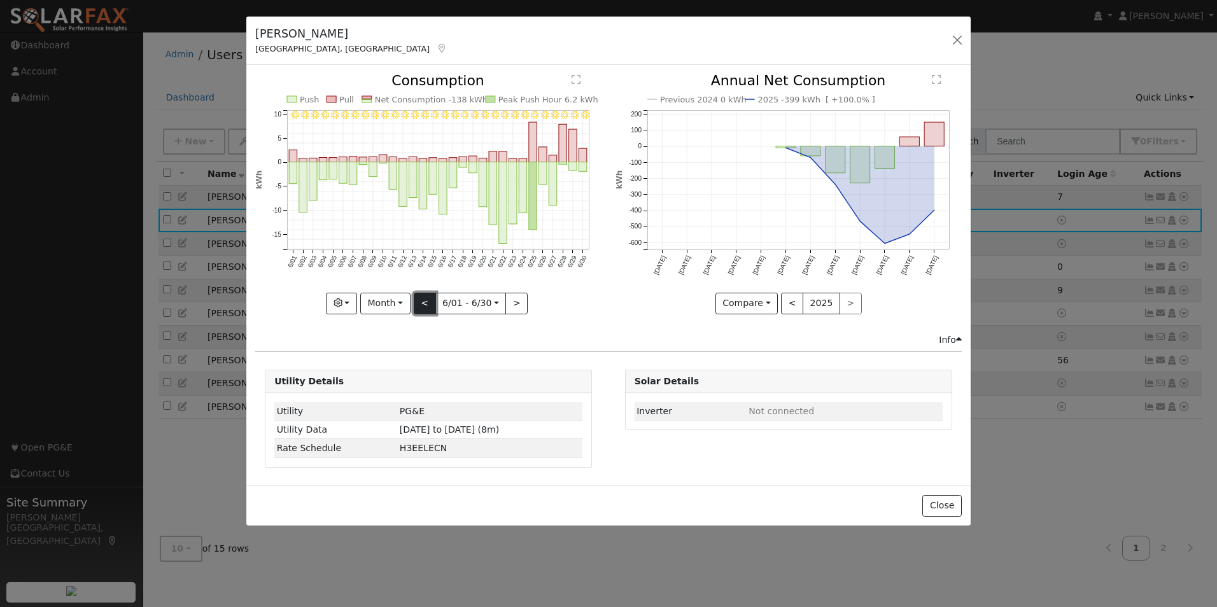
click at [426, 303] on button "<" at bounding box center [425, 304] width 22 height 22
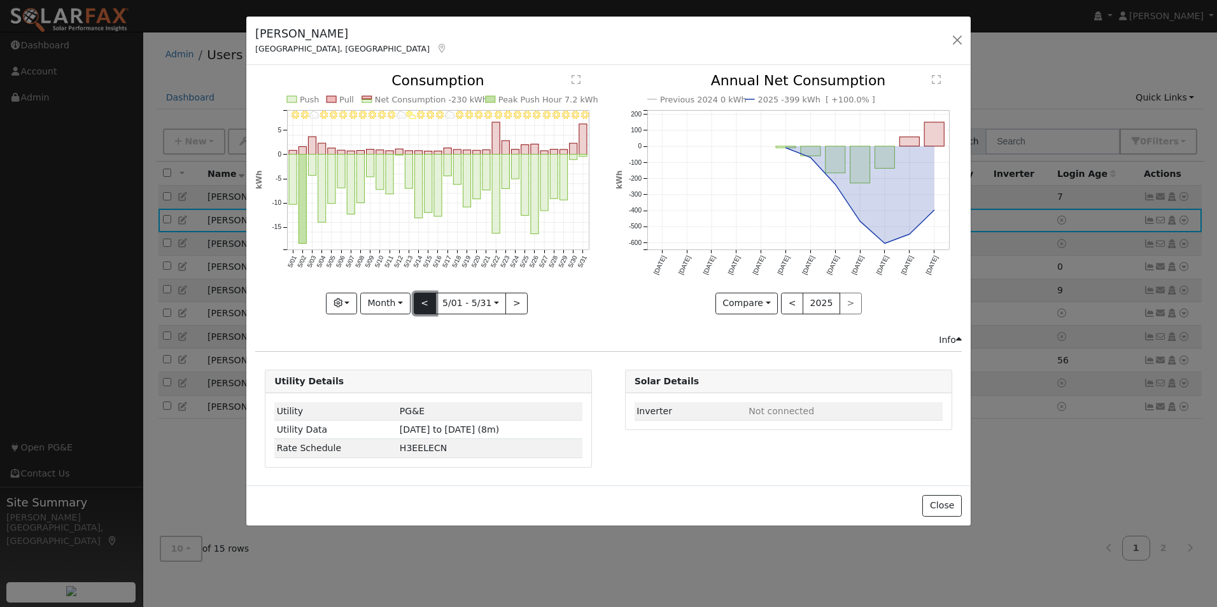
click at [426, 303] on button "<" at bounding box center [425, 304] width 22 height 22
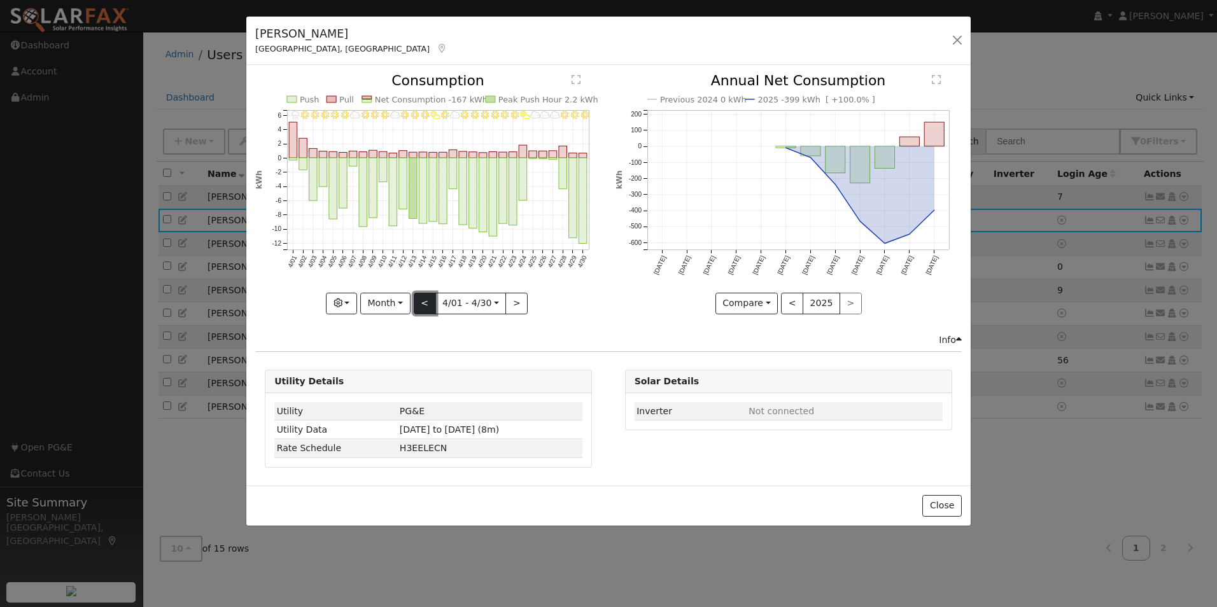
click at [426, 303] on button "<" at bounding box center [425, 304] width 22 height 22
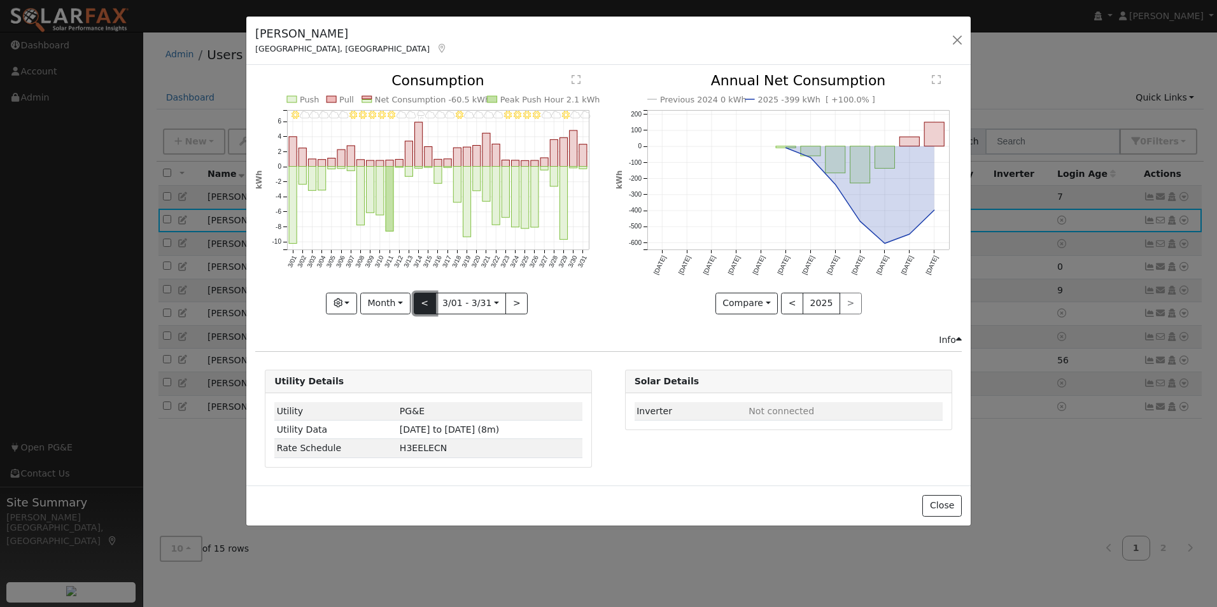
click at [426, 303] on button "<" at bounding box center [425, 304] width 22 height 22
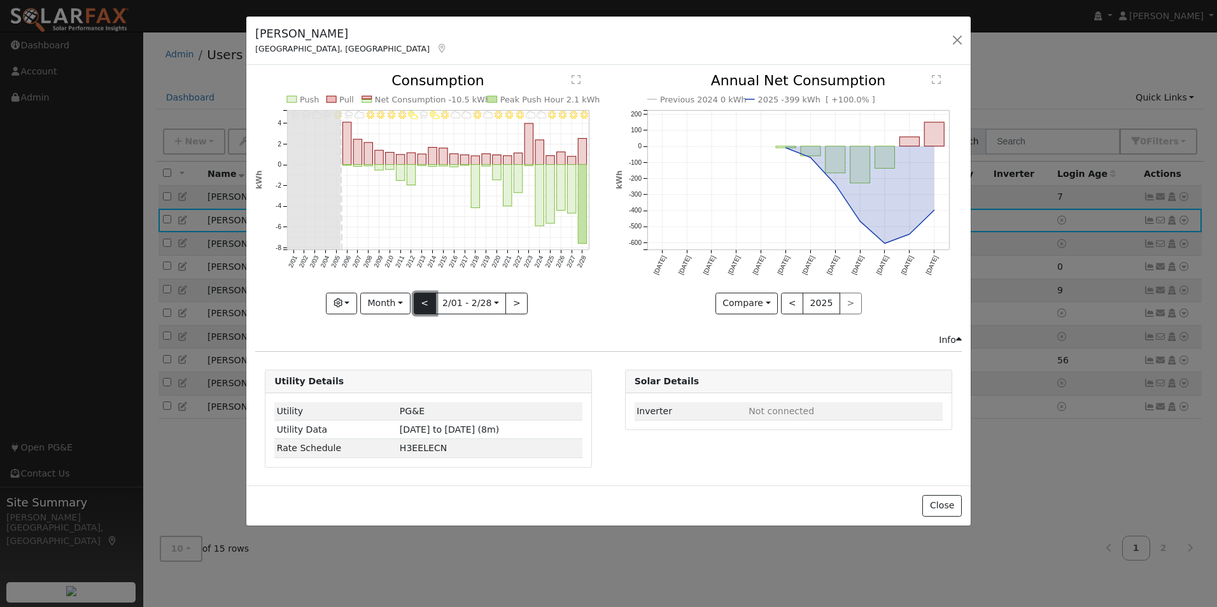
click at [426, 303] on button "<" at bounding box center [425, 304] width 22 height 22
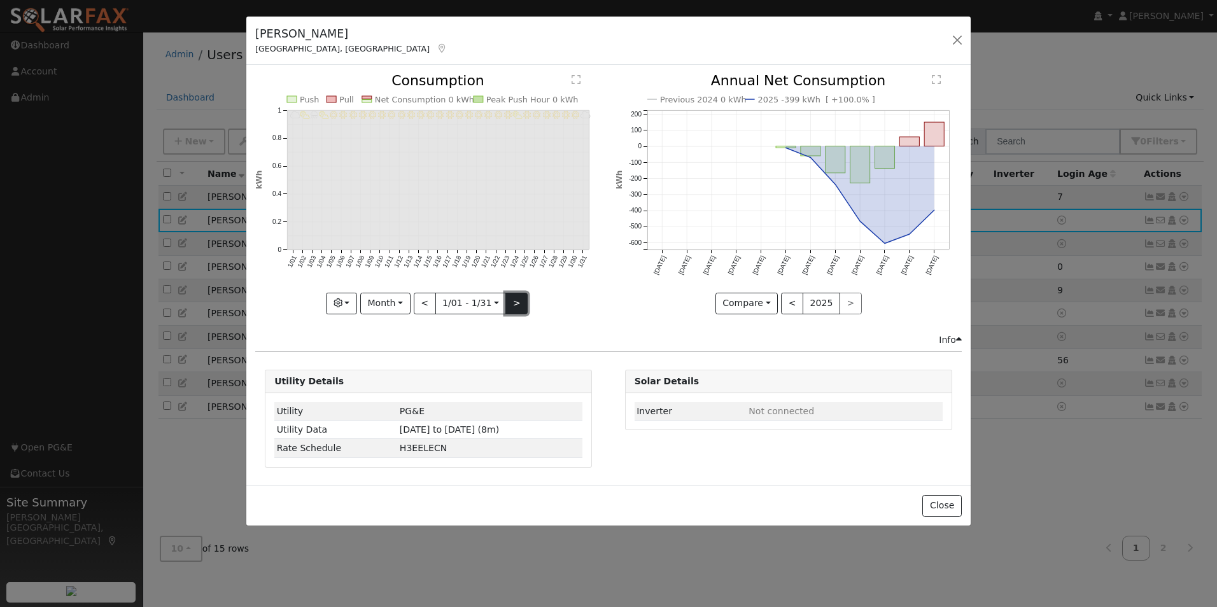
click at [507, 305] on button ">" at bounding box center [516, 304] width 22 height 22
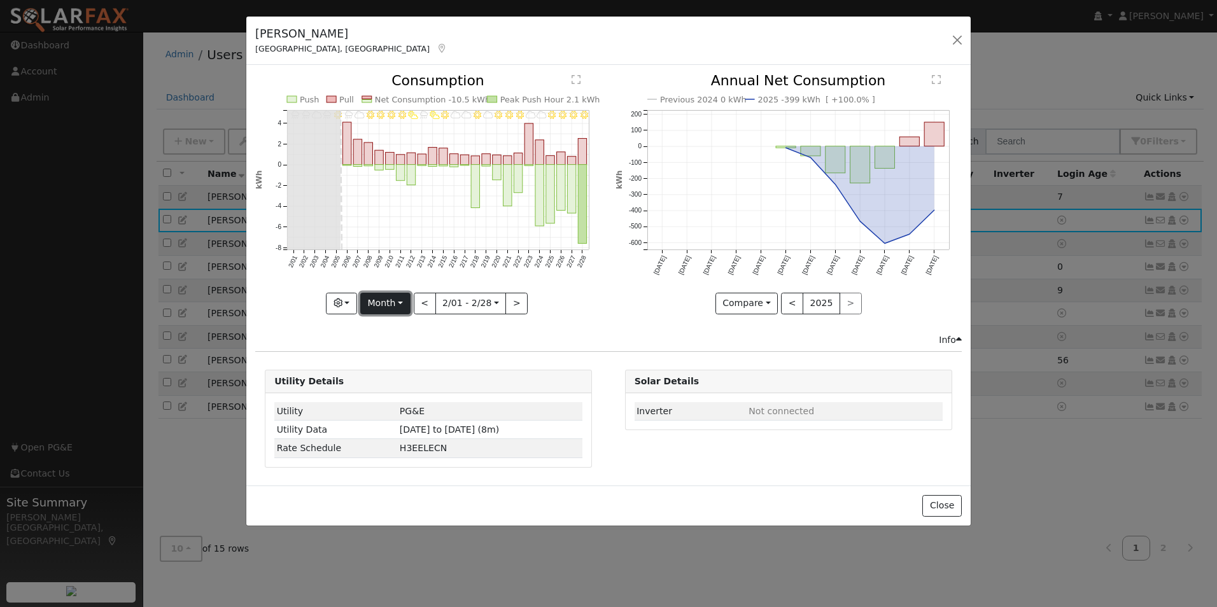
click at [398, 303] on button "Month" at bounding box center [385, 304] width 50 height 22
click at [349, 307] on button "button" at bounding box center [341, 304] width 31 height 22
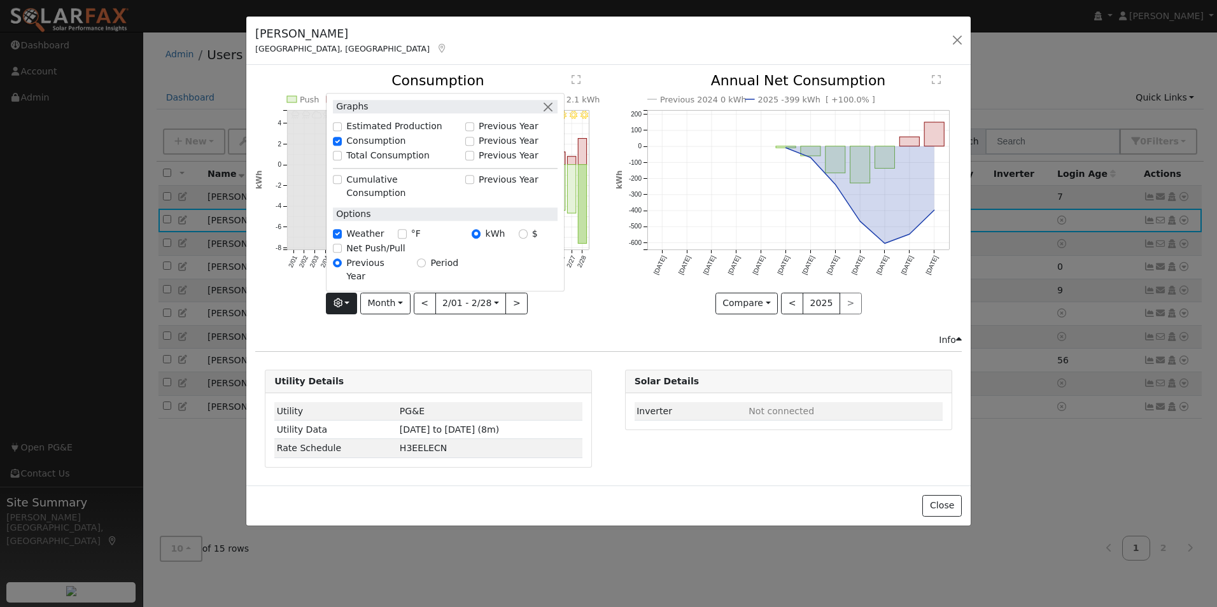
click at [580, 318] on div "2/28 - Clear 2/27 - MostlyClear 2/26 - Clear 2/25 - Clear 2/24 - MostlyCloudy 2…" at bounding box center [429, 203] width 360 height 259
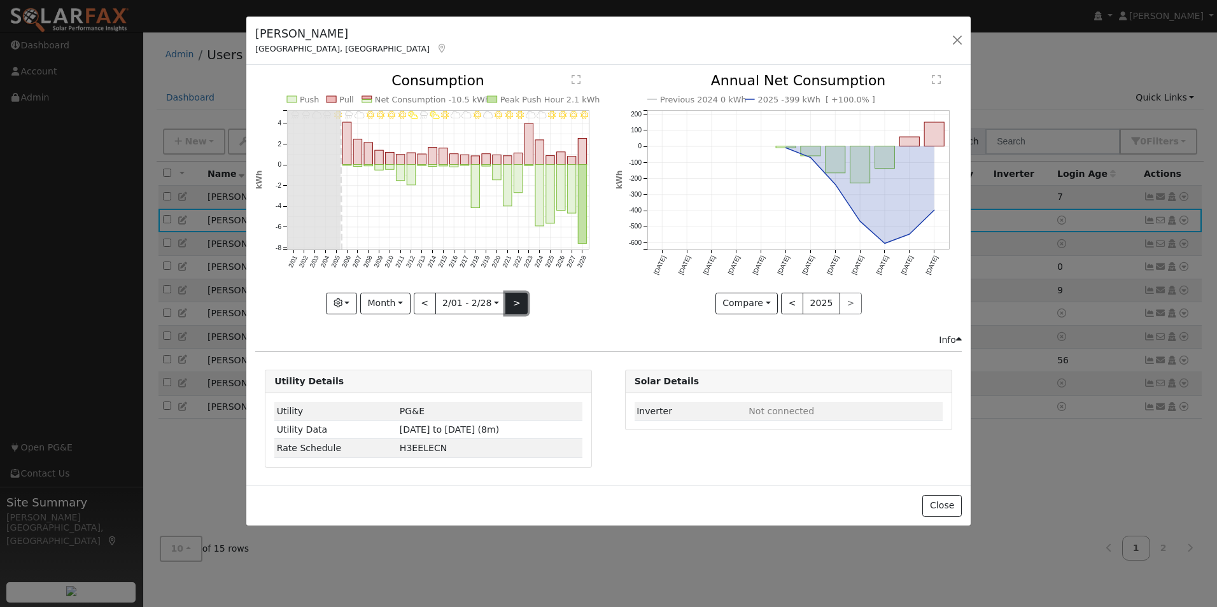
click at [518, 306] on button ">" at bounding box center [516, 304] width 22 height 22
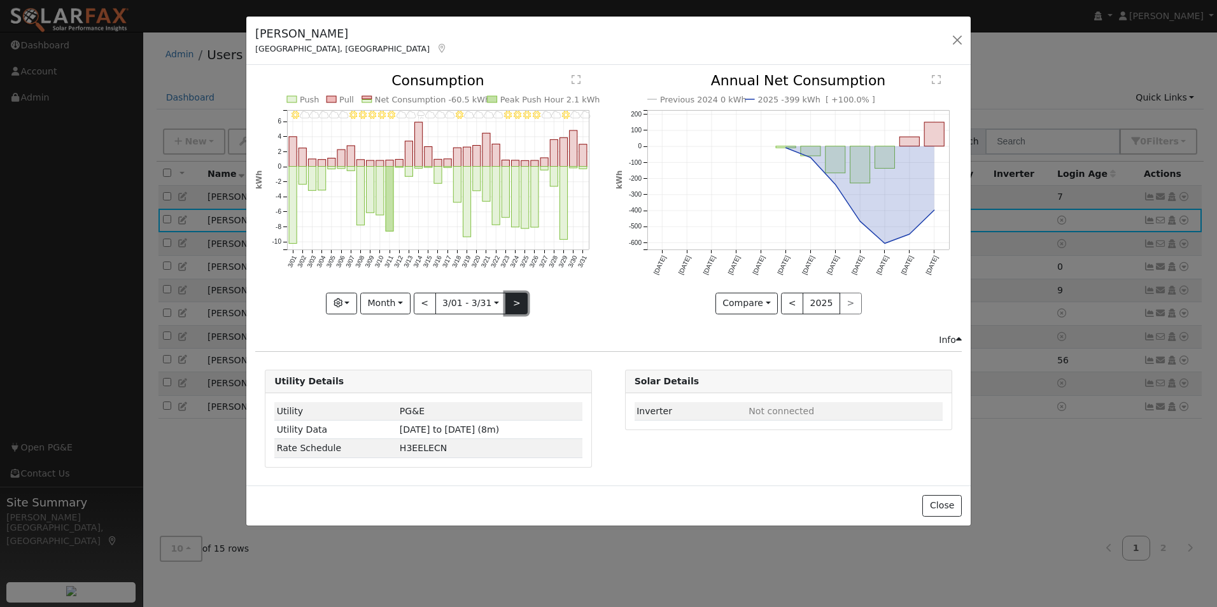
click at [516, 304] on button ">" at bounding box center [516, 304] width 22 height 22
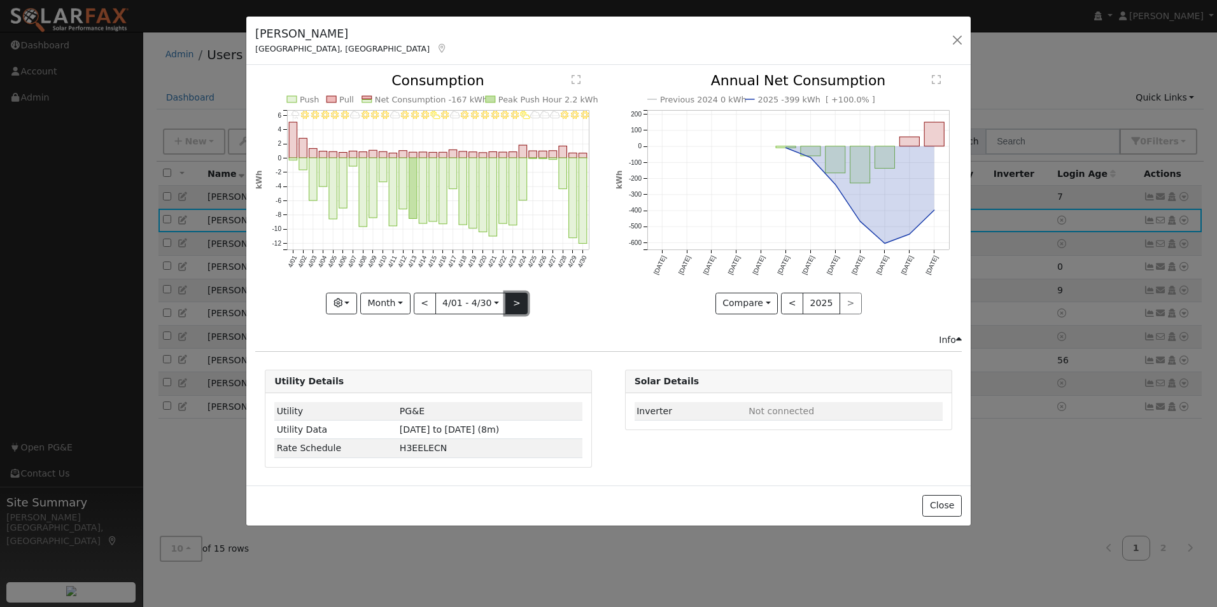
click at [516, 304] on button ">" at bounding box center [516, 304] width 22 height 22
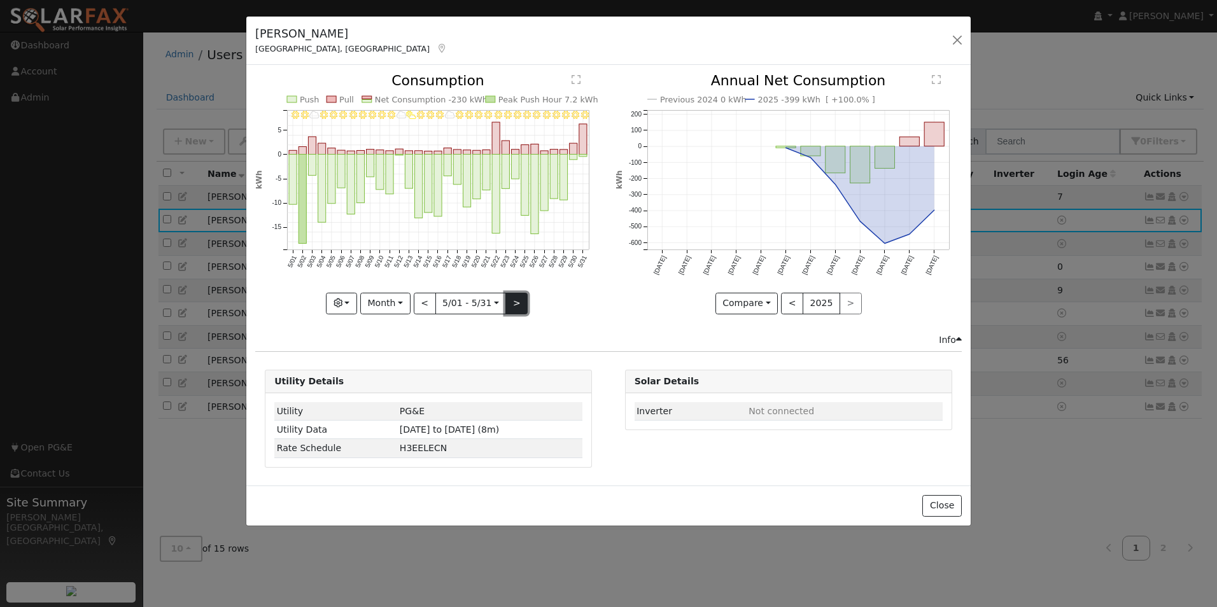
click at [516, 304] on button ">" at bounding box center [516, 304] width 22 height 22
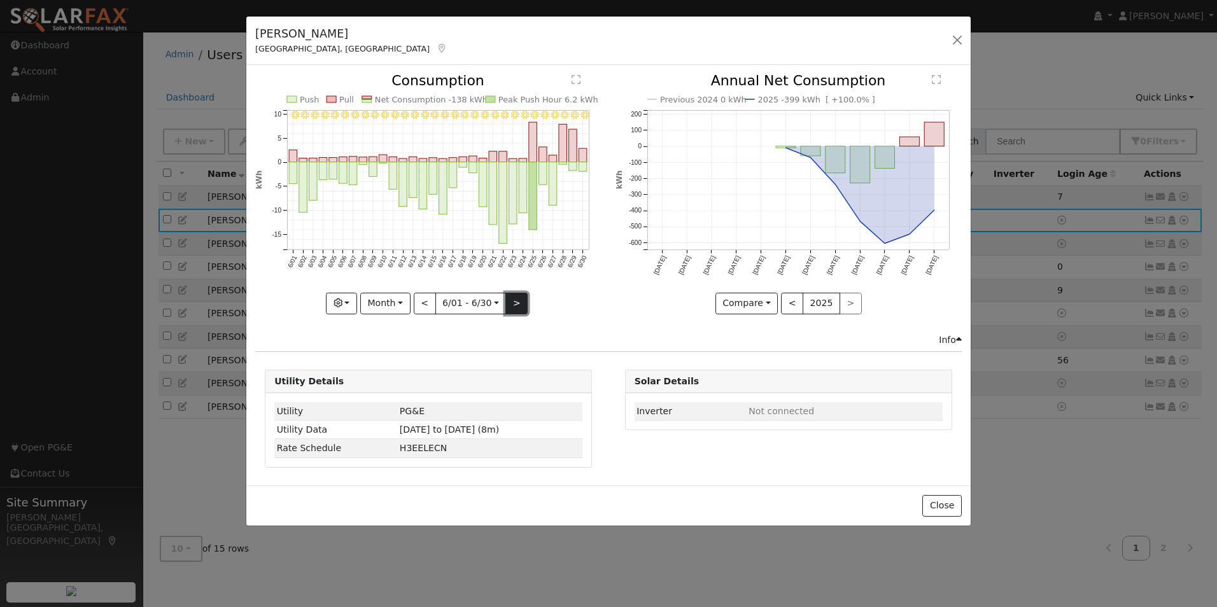
click at [516, 304] on button ">" at bounding box center [516, 304] width 22 height 22
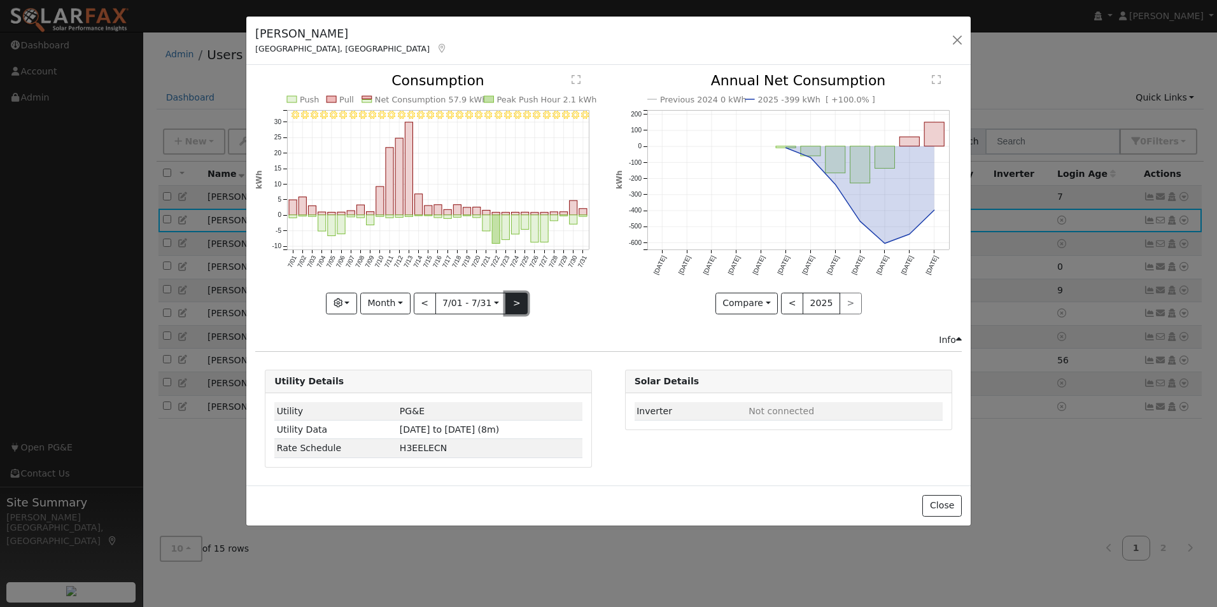
click at [516, 304] on button ">" at bounding box center [516, 304] width 22 height 22
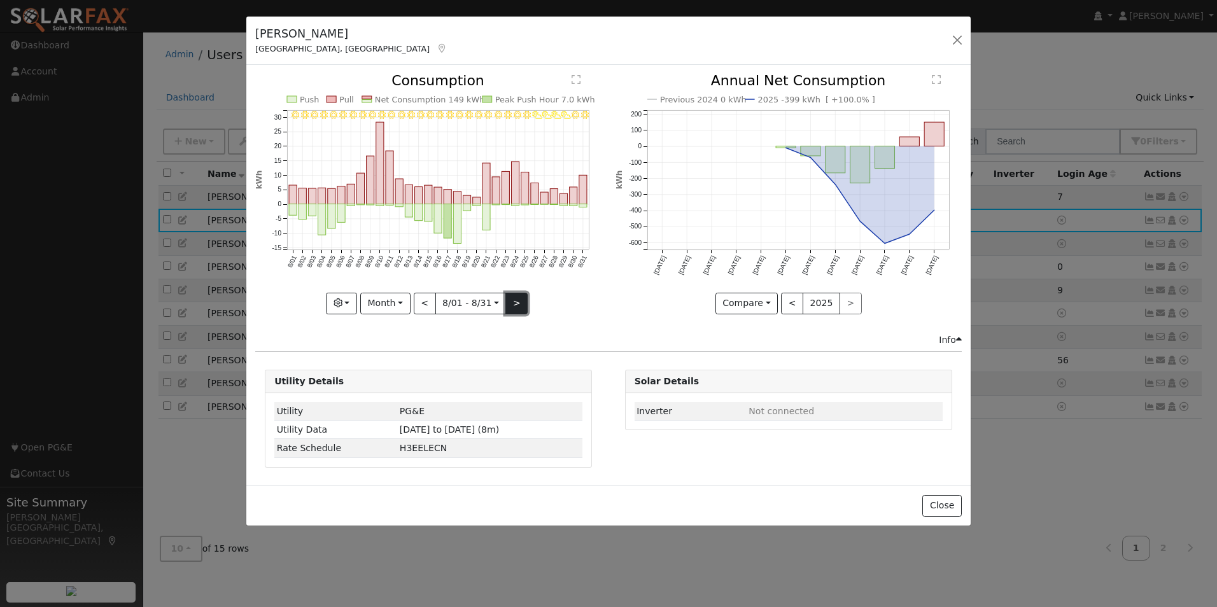
click at [516, 304] on button ">" at bounding box center [516, 304] width 22 height 22
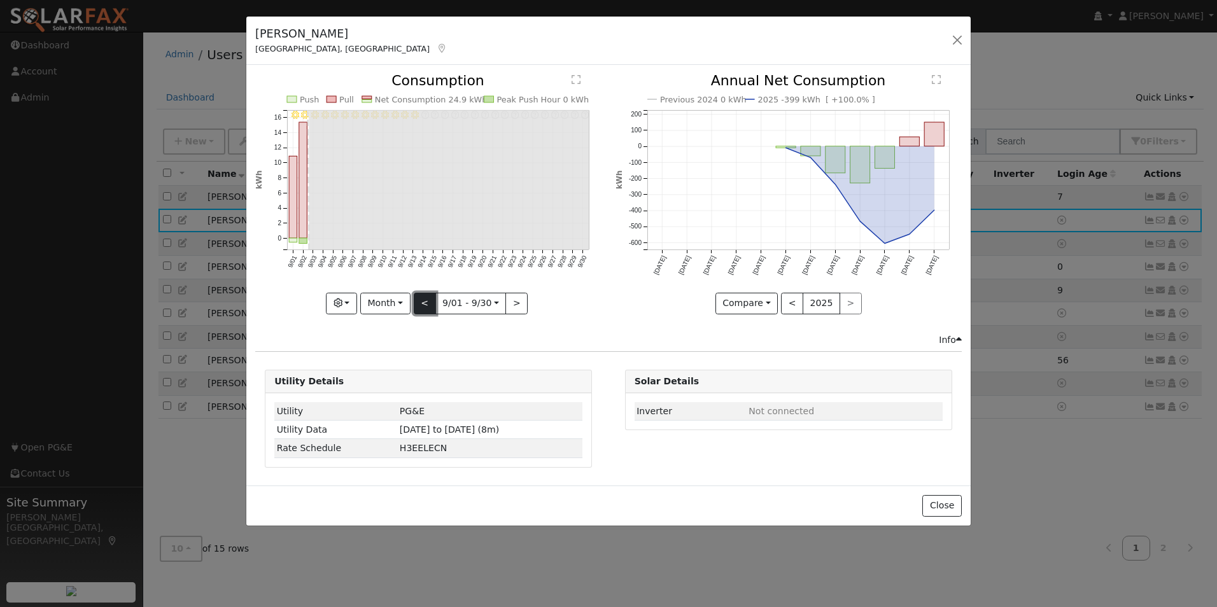
click at [419, 306] on button "<" at bounding box center [425, 304] width 22 height 22
type input "[DATE]"
